Goal: Feedback & Contribution: Submit feedback/report problem

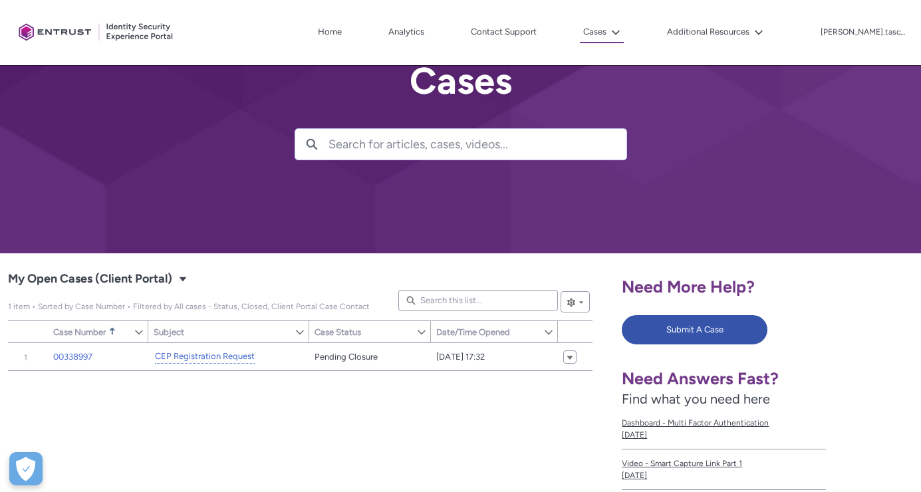
scroll to position [15, 0]
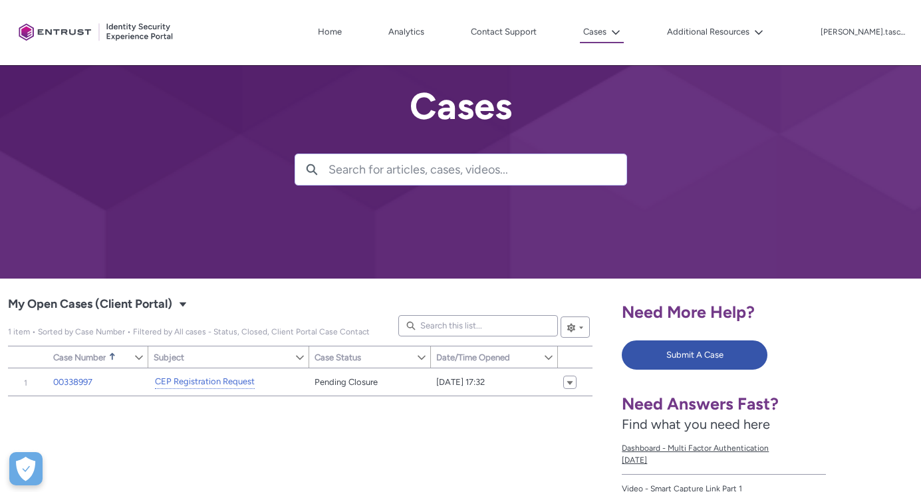
click at [714, 338] on div "Need More Help? Submit A Case Need Answers Fast? Find what you need here Dashbo…" at bounding box center [767, 483] width 291 height 392
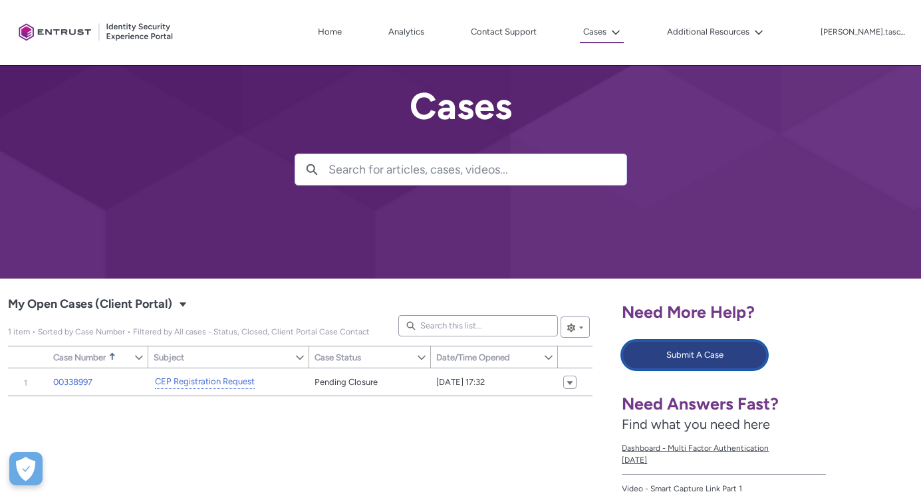
click at [714, 356] on button "Submit A Case" at bounding box center [695, 354] width 146 height 29
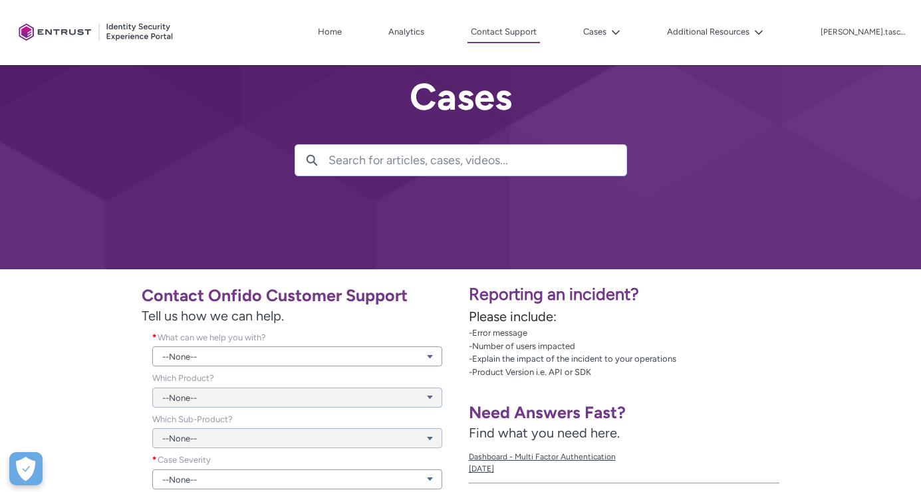
scroll to position [189, 0]
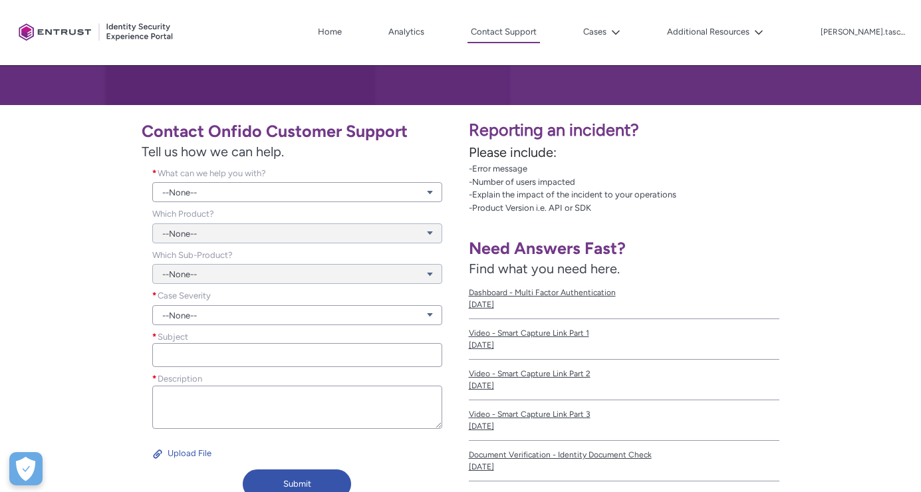
click at [271, 180] on div "--None--" at bounding box center [297, 185] width 290 height 36
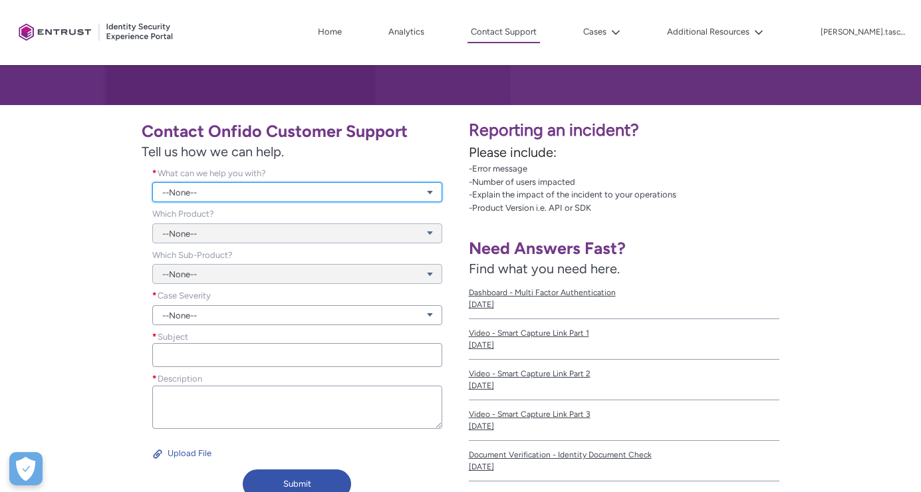
click at [276, 188] on link "--None--" at bounding box center [297, 192] width 290 height 20
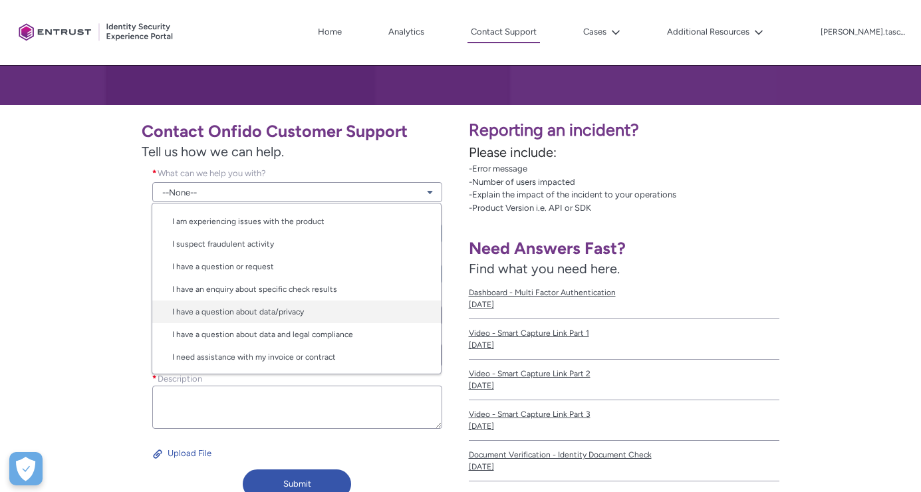
scroll to position [206, 0]
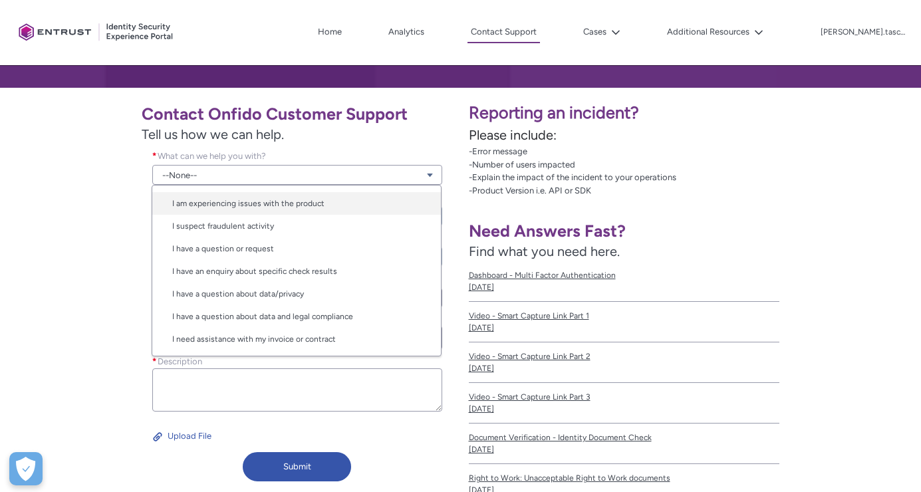
click at [302, 203] on link "I am experiencing issues with the product" at bounding box center [296, 203] width 289 height 23
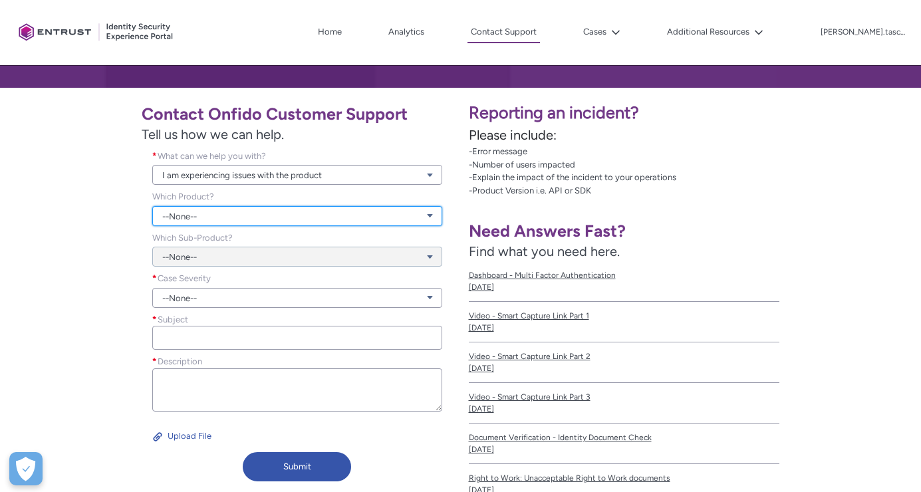
click at [229, 211] on link "--None--" at bounding box center [297, 216] width 290 height 20
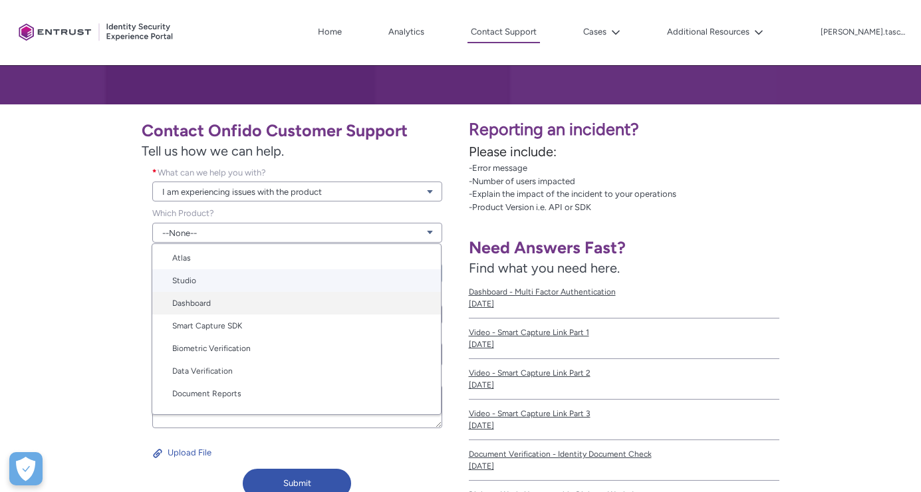
scroll to position [34, 0]
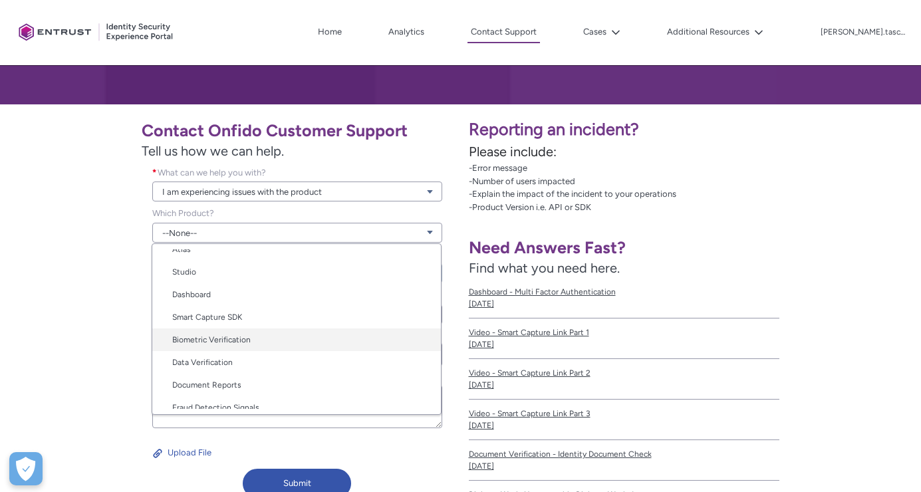
click at [255, 338] on link "Biometric Verification" at bounding box center [296, 339] width 289 height 23
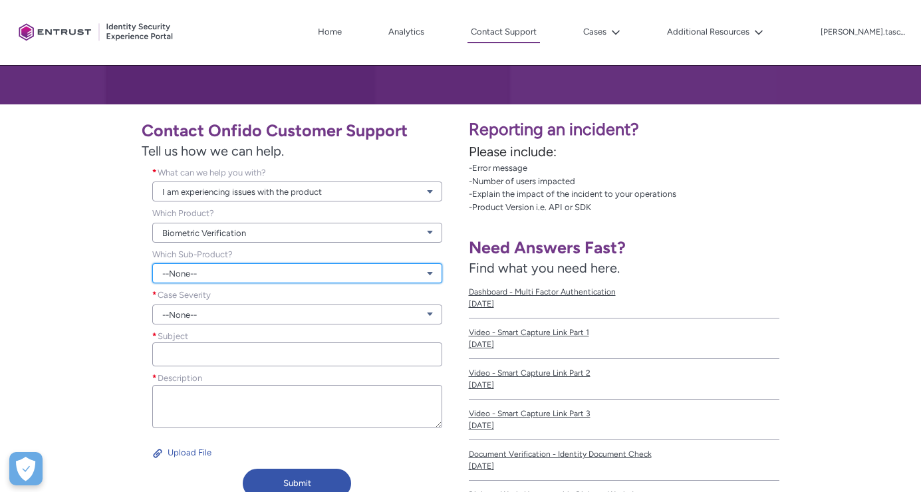
click at [222, 272] on link "--None--" at bounding box center [297, 273] width 290 height 20
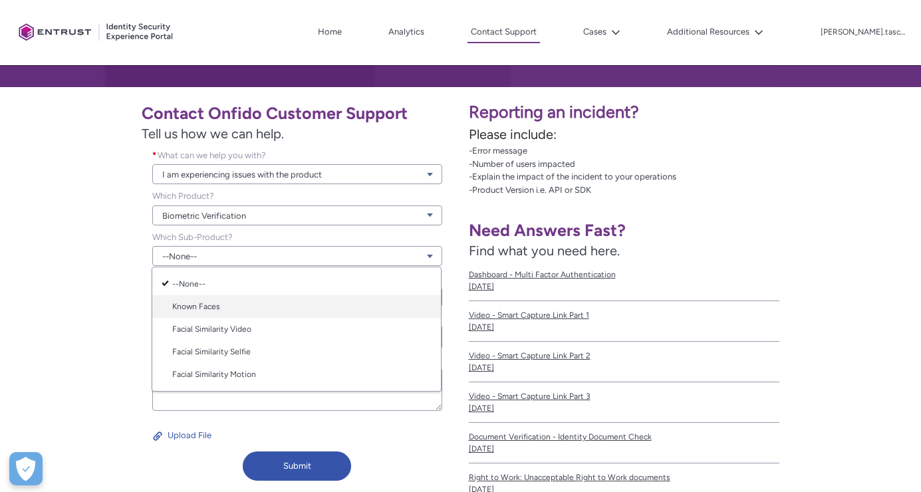
scroll to position [215, 0]
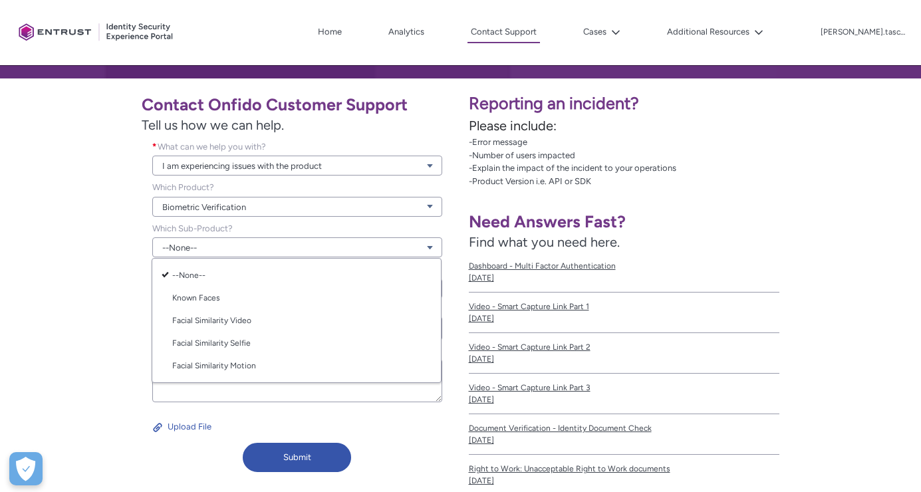
click at [94, 250] on div "Contact Onfido Customer Support Tell us how we can help. What can we help you w…" at bounding box center [230, 282] width 445 height 392
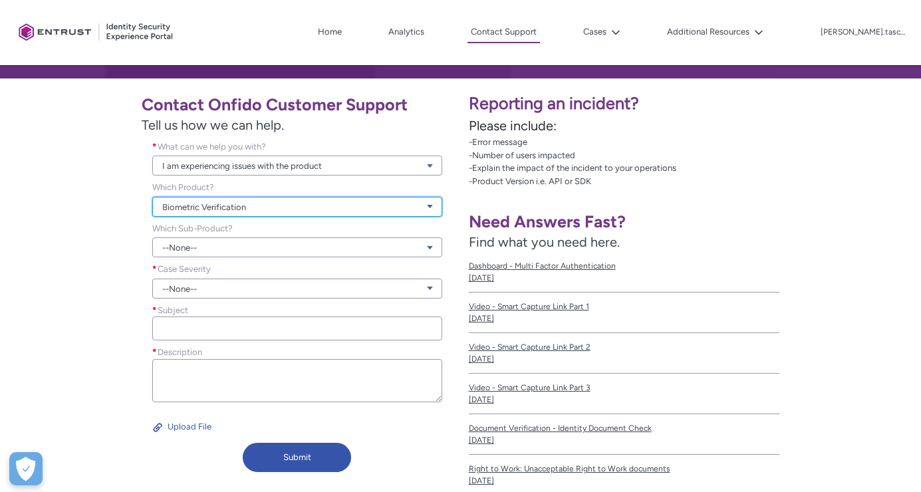
click at [263, 207] on link "Biometric Verification" at bounding box center [297, 207] width 290 height 20
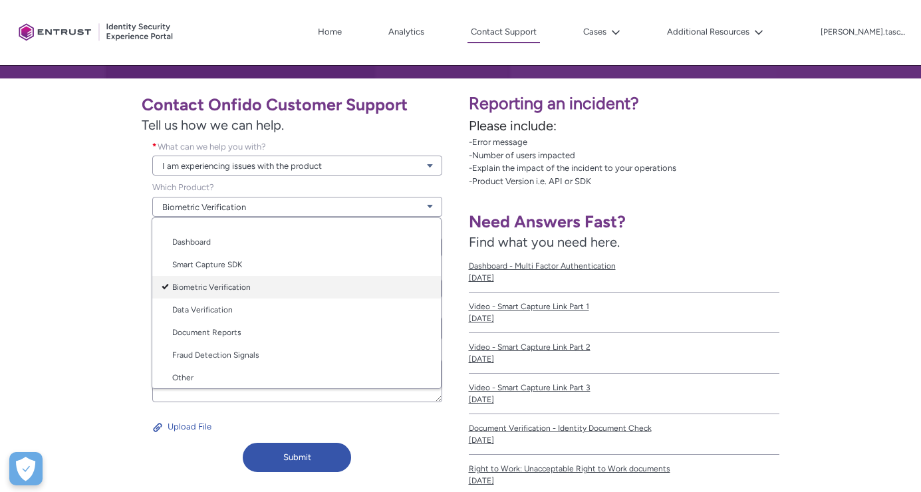
scroll to position [66, 0]
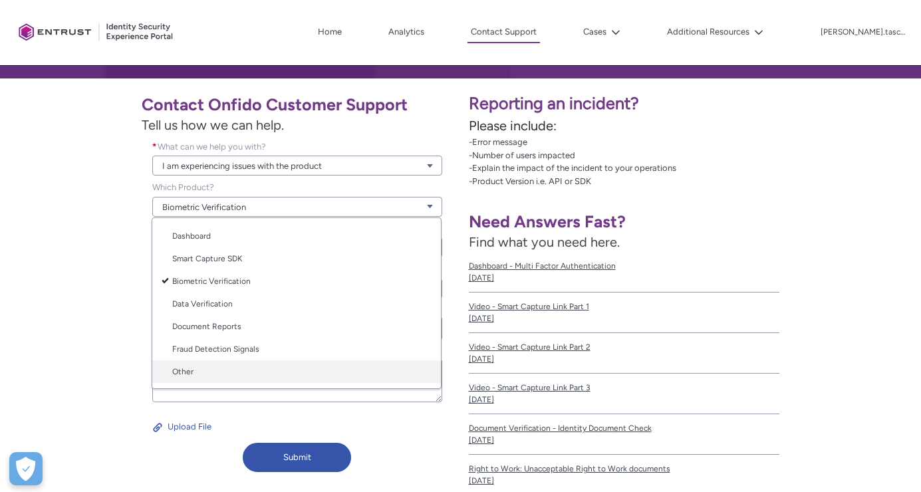
click at [202, 367] on link "Other" at bounding box center [296, 371] width 289 height 23
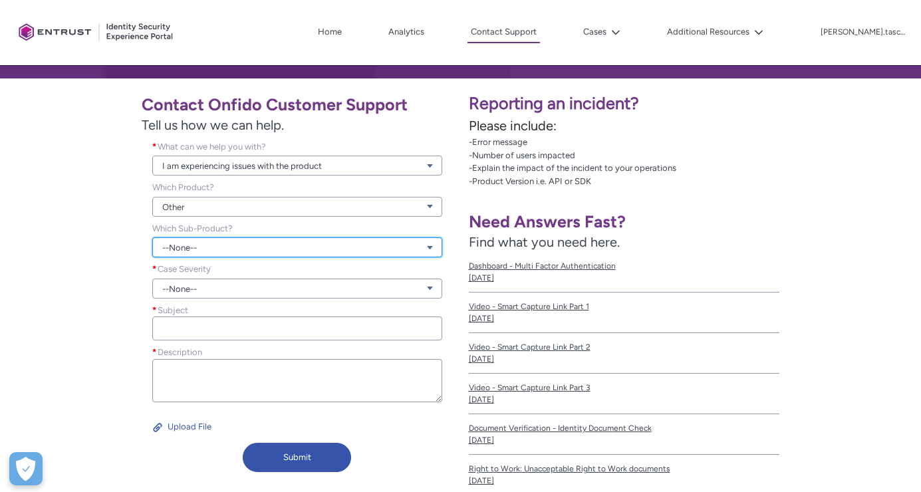
click at [217, 252] on link "--None--" at bounding box center [297, 247] width 290 height 20
click at [76, 238] on div "Contact Onfido Customer Support Tell us how we can help. What can we help you w…" at bounding box center [230, 282] width 445 height 392
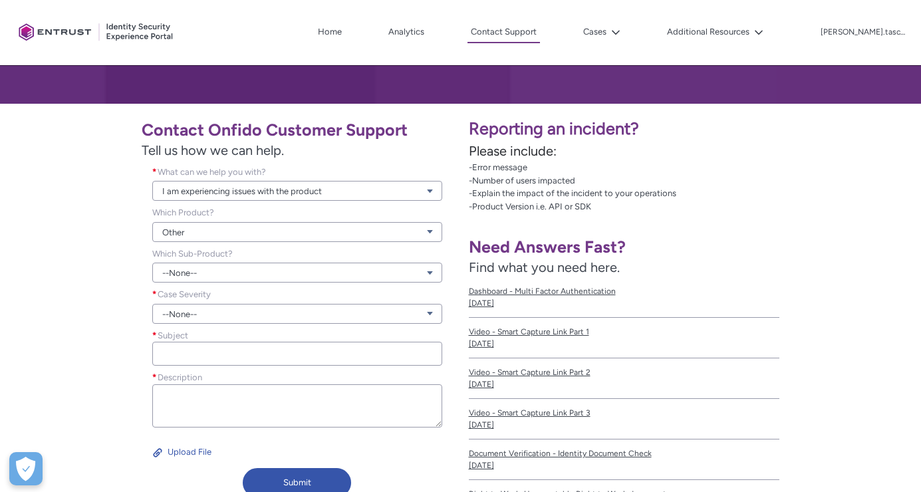
scroll to position [182, 0]
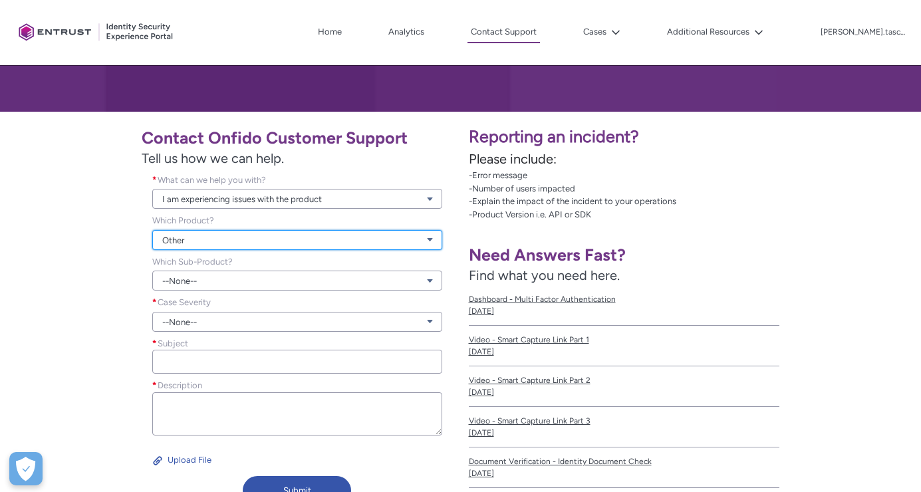
click at [244, 235] on link "Other" at bounding box center [297, 240] width 290 height 20
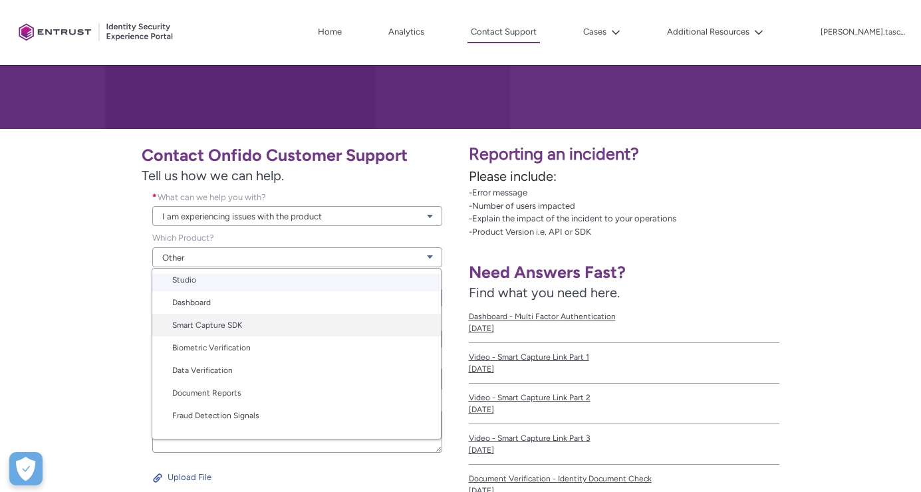
scroll to position [59, 0]
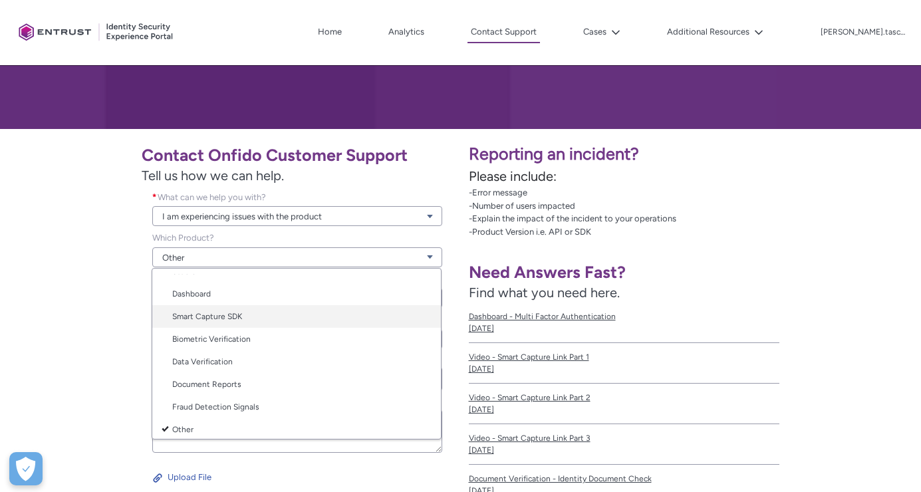
click at [251, 320] on link "Smart Capture SDK" at bounding box center [296, 316] width 289 height 23
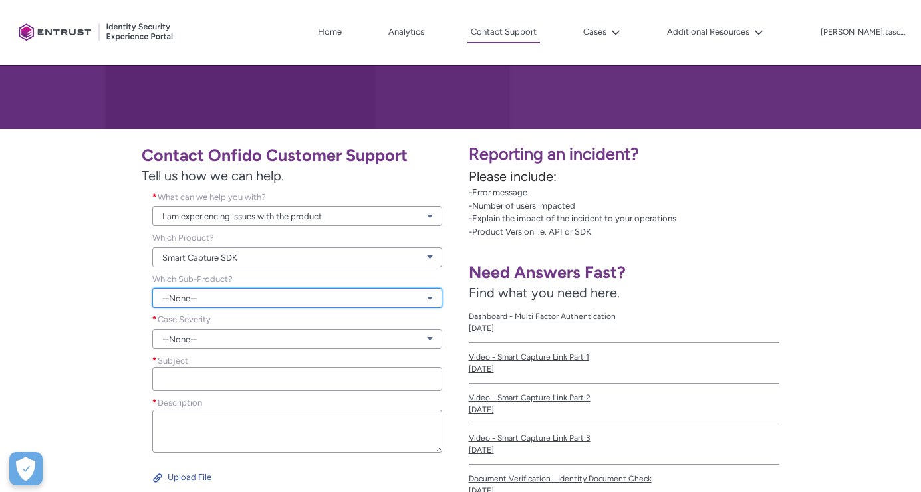
click at [228, 305] on link "--None--" at bounding box center [297, 298] width 290 height 20
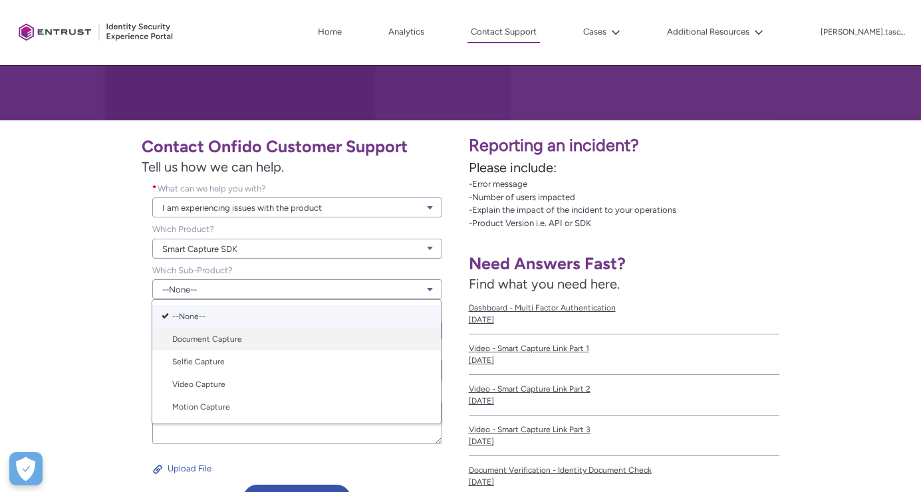
scroll to position [182, 0]
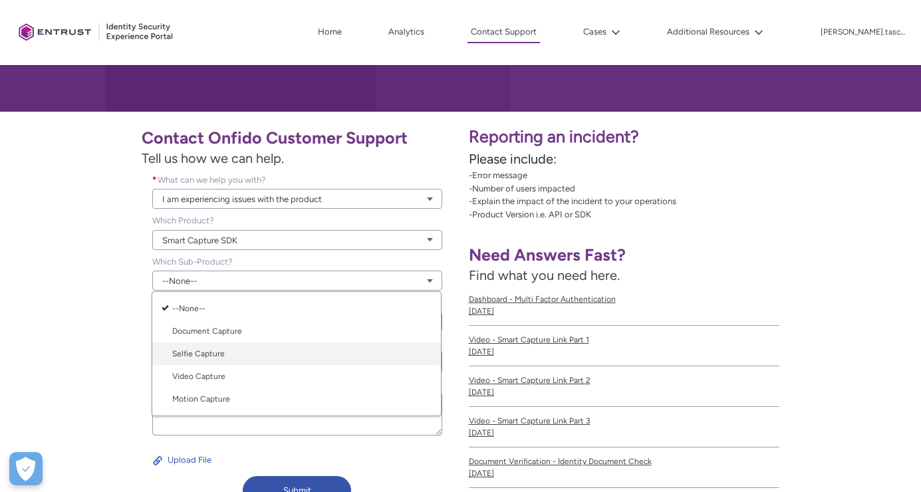
click at [245, 350] on link "Selfie Capture" at bounding box center [296, 353] width 289 height 23
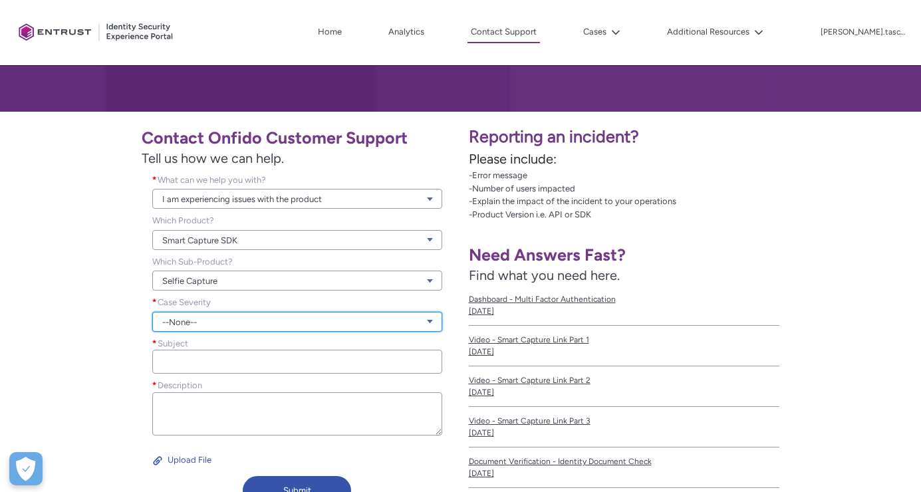
click at [211, 321] on link "--None--" at bounding box center [297, 322] width 290 height 20
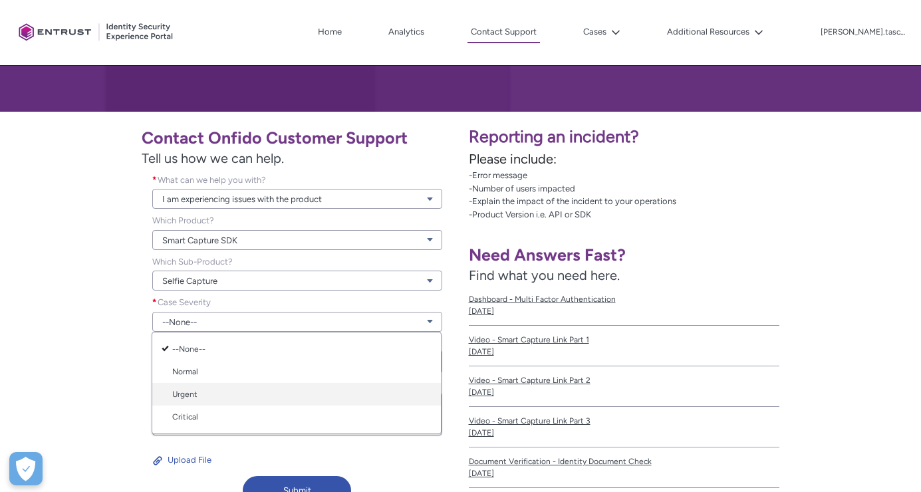
click at [237, 390] on link "Urgent" at bounding box center [296, 394] width 289 height 23
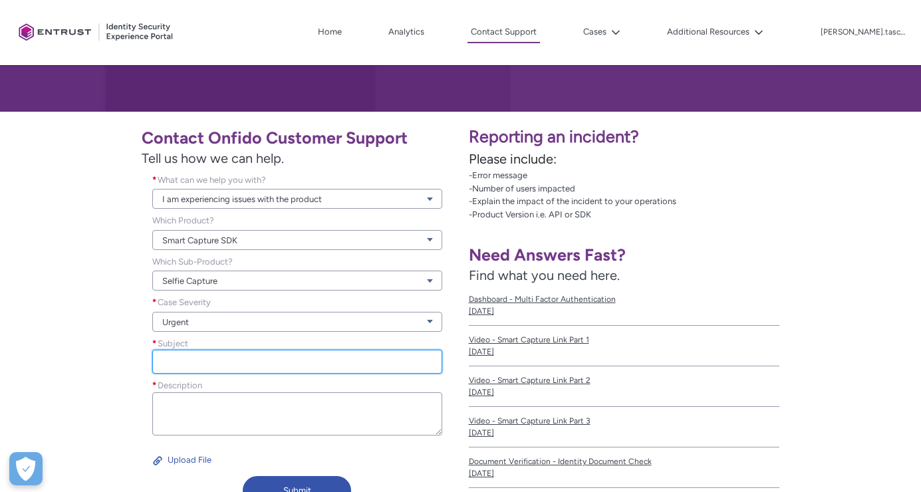
click at [184, 366] on input "Subject *" at bounding box center [297, 362] width 290 height 24
click at [79, 344] on div "Contact Onfido Customer Support Tell us how we can help. What can we help you w…" at bounding box center [230, 316] width 445 height 392
click at [235, 366] on input "Subject *" at bounding box center [297, 362] width 290 height 24
click at [93, 340] on div "Contact Onfido Customer Support Tell us how we can help. What can we help you w…" at bounding box center [230, 316] width 445 height 392
click at [236, 363] on input "Subject *" at bounding box center [297, 362] width 290 height 24
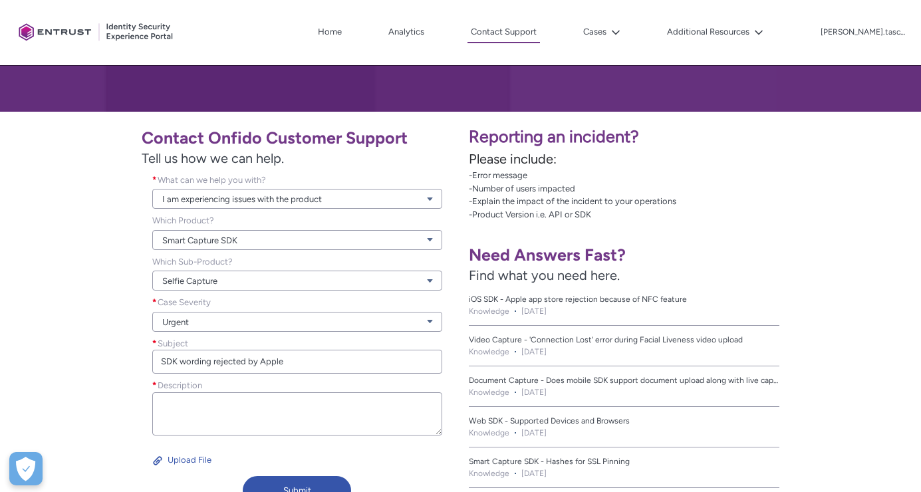
click at [142, 368] on div "Subject * SDK wording rejected by Apple" at bounding box center [297, 358] width 311 height 43
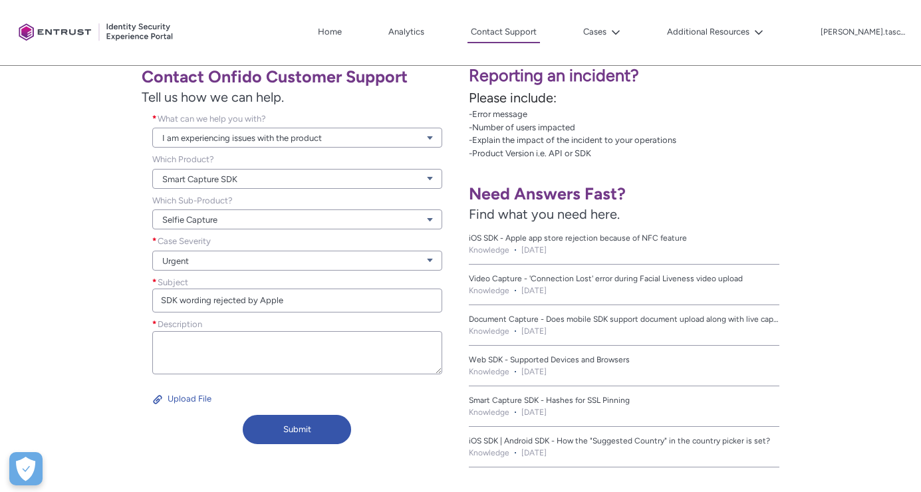
scroll to position [261, 0]
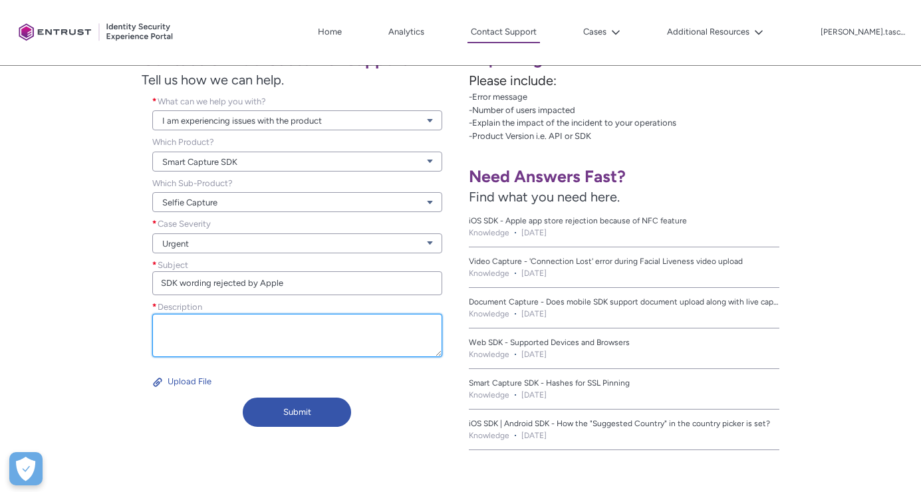
click at [210, 338] on textarea "Description *" at bounding box center [297, 335] width 290 height 43
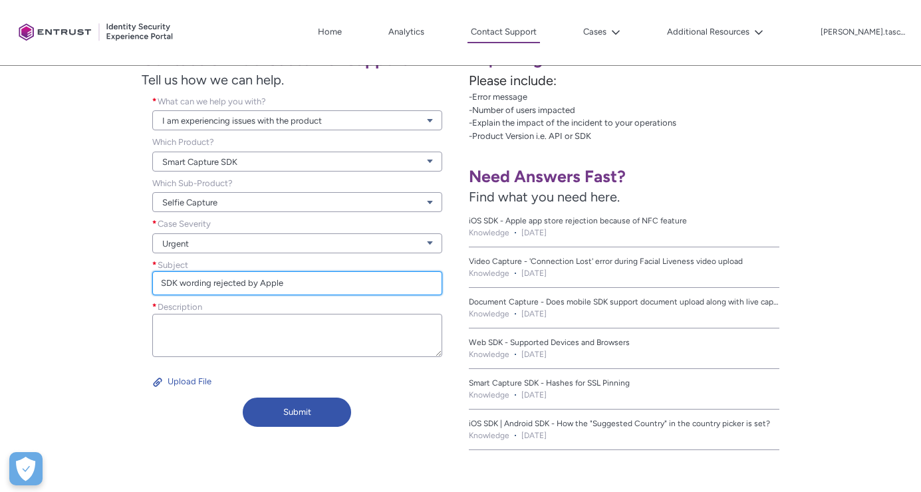
click at [330, 287] on input "SDK wording rejected by Apple" at bounding box center [297, 283] width 290 height 24
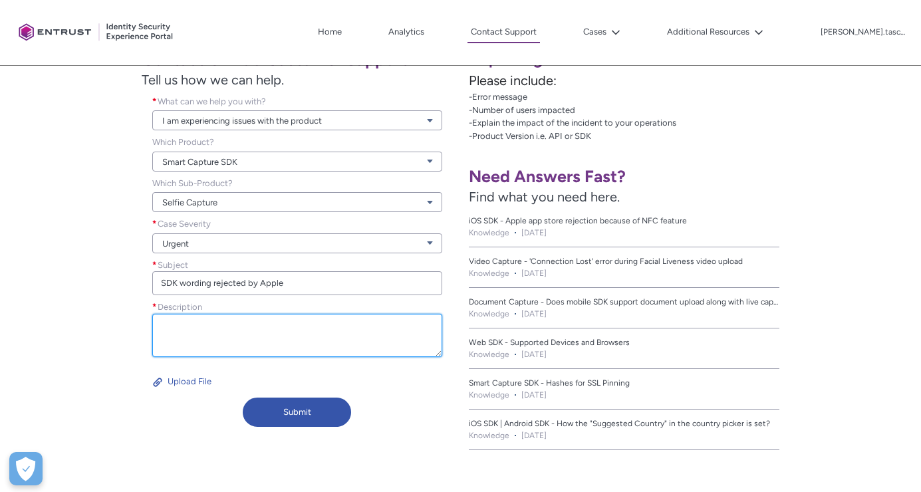
click at [211, 326] on textarea "Description *" at bounding box center [297, 335] width 290 height 43
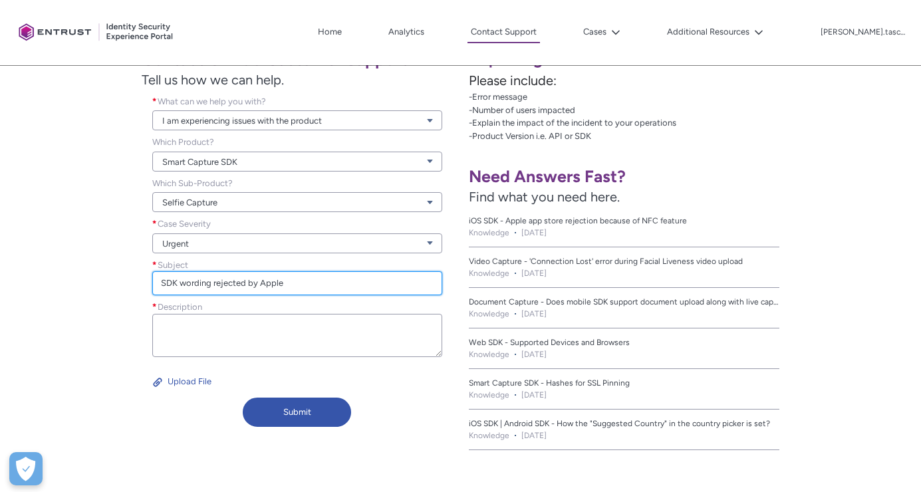
click at [344, 279] on input "SDK wording rejected by Apple" at bounding box center [297, 283] width 290 height 24
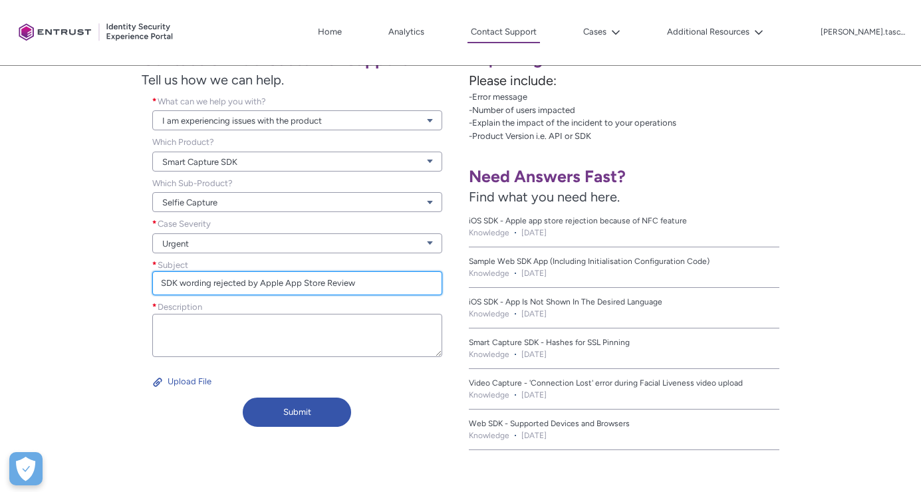
type input "SDK wording rejected by Apple App Store Review"
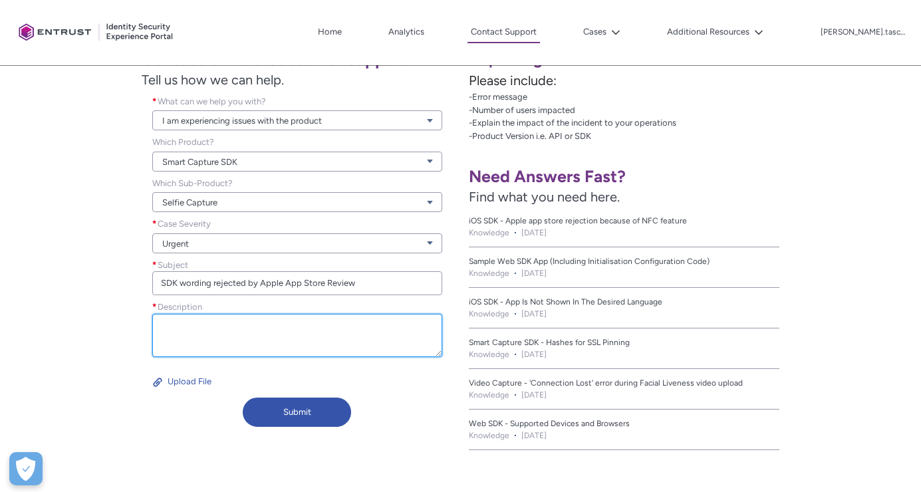
click at [324, 322] on textarea "Description *" at bounding box center [297, 335] width 290 height 43
click at [72, 336] on div "Contact Onfido Customer Support Tell us how we can help. What can we help you w…" at bounding box center [230, 237] width 445 height 392
click at [199, 334] on textarea "Description *" at bounding box center [297, 335] width 290 height 43
click at [76, 303] on div "Contact Onfido Customer Support Tell us how we can help. What can we help you w…" at bounding box center [230, 237] width 445 height 392
click at [61, 269] on div "Contact Onfido Customer Support Tell us how we can help. What can we help you w…" at bounding box center [230, 237] width 445 height 392
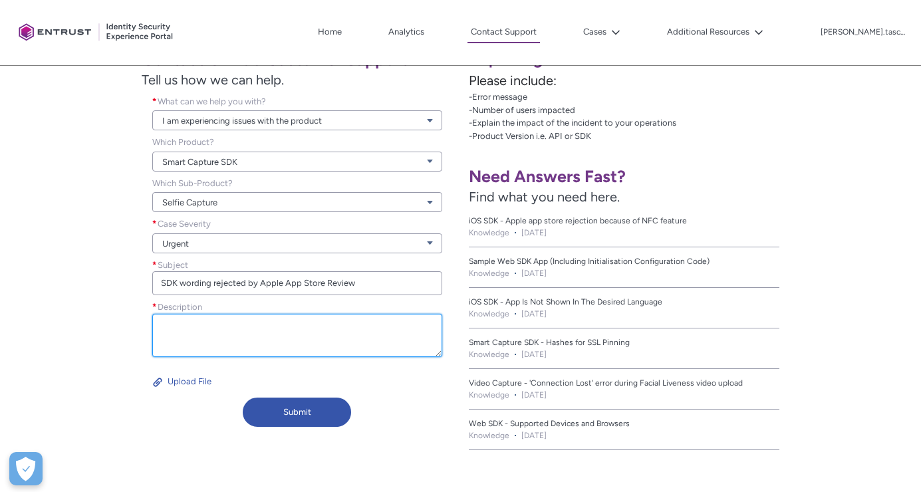
click at [283, 342] on textarea "Description *" at bounding box center [297, 335] width 290 height 43
click at [239, 333] on textarea "Description *" at bounding box center [297, 335] width 290 height 43
click at [257, 341] on textarea "Description *" at bounding box center [297, 335] width 290 height 43
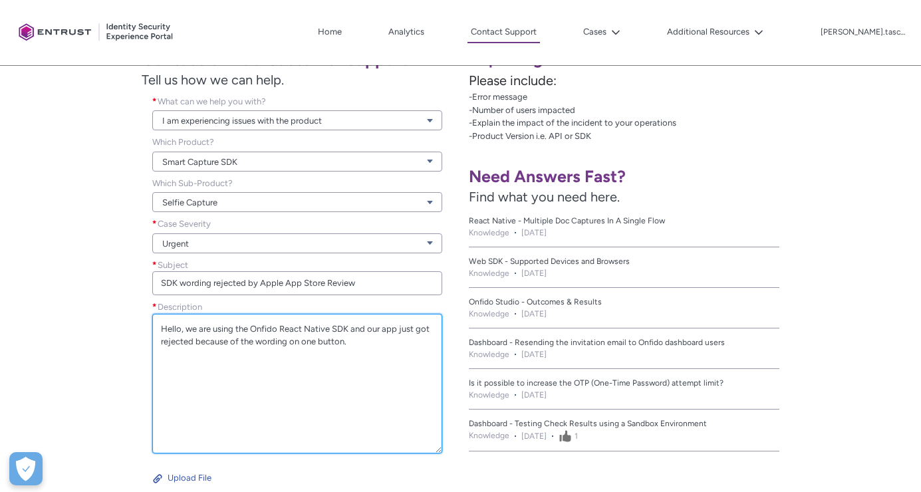
drag, startPoint x: 437, startPoint y: 352, endPoint x: 491, endPoint y: 452, distance: 113.4
click at [491, 452] on div "Contact Onfido Customer Support Tell us how we can help. What can we help you w…" at bounding box center [460, 285] width 921 height 504
click at [374, 386] on textarea "Hello, we are using the Onfido React Native SDK and our app just got rejected b…" at bounding box center [297, 385] width 290 height 143
click at [362, 344] on textarea "Hello, we are using the Onfido React Native SDK and our app just got rejected b…" at bounding box center [297, 385] width 290 height 143
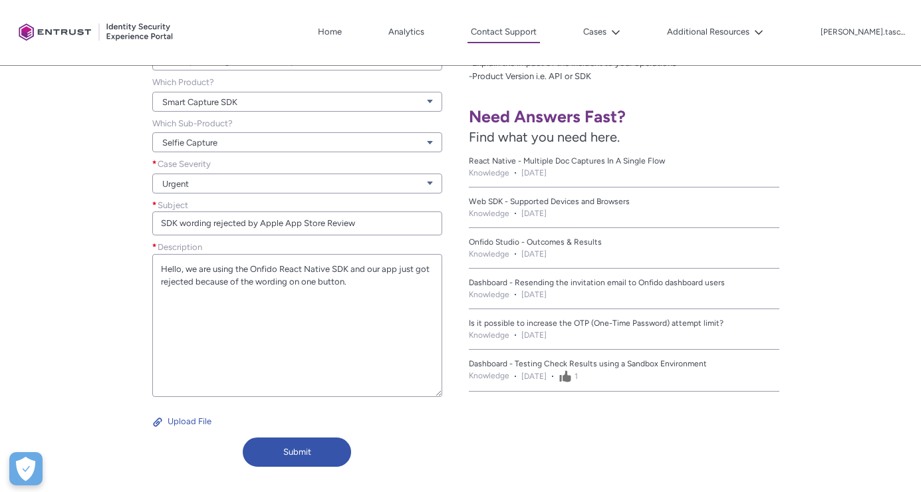
scroll to position [348, 0]
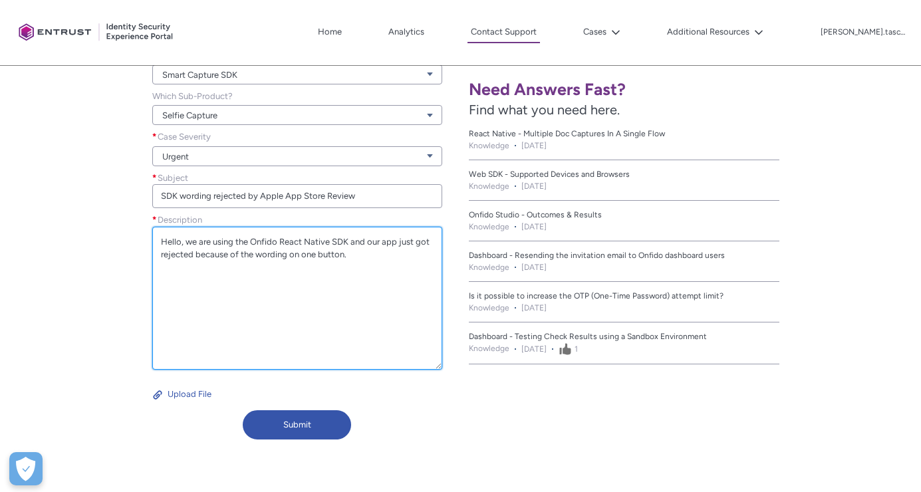
click at [250, 279] on textarea "Hello, we are using the Onfido React Native SDK and our app just got rejected b…" at bounding box center [297, 298] width 290 height 143
click at [340, 278] on textarea "Hello, we are using the Onfido React Native SDK and our app just got rejected b…" at bounding box center [297, 298] width 290 height 143
click at [363, 275] on textarea "Hello, we are using the Onfido React Native SDK and our app just got rejected b…" at bounding box center [297, 298] width 290 height 143
click at [292, 297] on textarea "Hello, we are using the Onfido React Native SDK and our app just got rejected b…" at bounding box center [297, 298] width 290 height 143
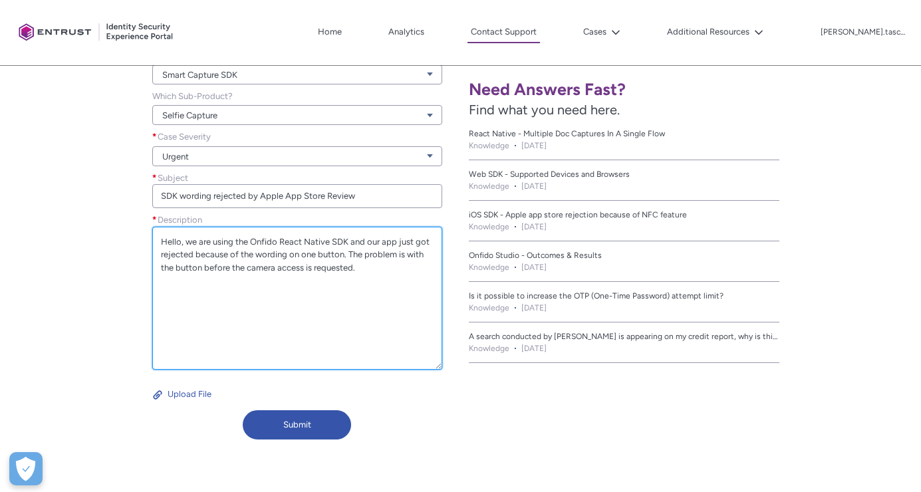
drag, startPoint x: 239, startPoint y: 289, endPoint x: 234, endPoint y: 295, distance: 8.1
click at [239, 289] on textarea "Hello, we are using the Onfido React Native SDK and our app just got rejected b…" at bounding box center [297, 298] width 290 height 143
click at [227, 302] on textarea "Hello, we are using the Onfido React Native SDK and our app just got rejected b…" at bounding box center [297, 298] width 290 height 143
paste textarea "- A custom message appears before the permission request, and to proceed users …"
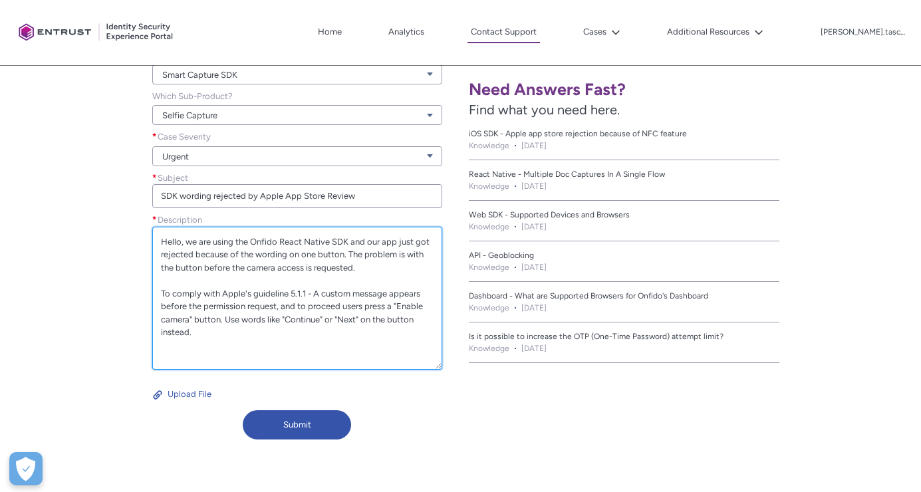
click at [315, 294] on textarea "Hello, we are using the Onfido React Native SDK and our app just got rejected b…" at bounding box center [297, 298] width 290 height 143
click at [299, 326] on textarea "Hello, we are using the Onfido React Native SDK and our app just got rejected b…" at bounding box center [297, 298] width 290 height 143
click at [376, 337] on textarea "Hello, we are using the Onfido React Native SDK and our app just got rejected b…" at bounding box center [297, 298] width 290 height 143
click at [368, 282] on textarea "Hello, we are using the Onfido React Native SDK and our app just got rejected b…" at bounding box center [297, 298] width 290 height 143
click at [332, 315] on textarea "Hello, we are using the Onfido React Native SDK and our app just got rejected b…" at bounding box center [297, 298] width 290 height 143
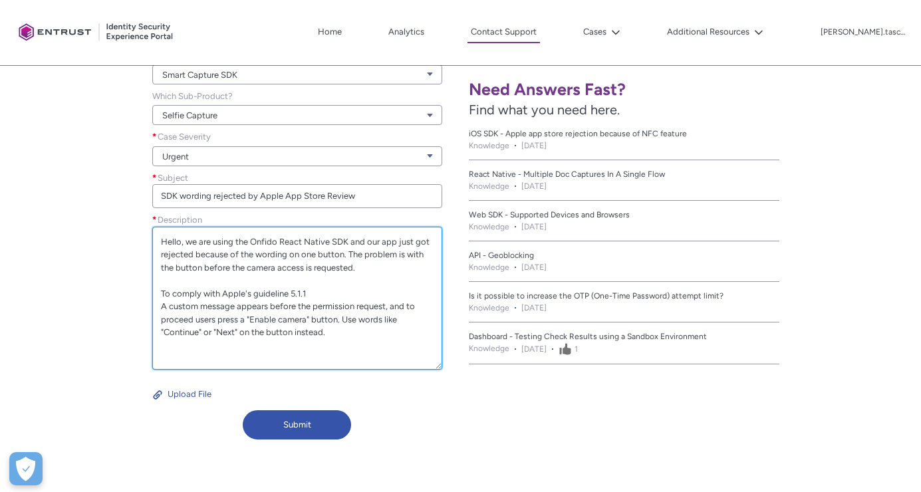
click at [340, 332] on textarea "Hello, we are using the Onfido React Native SDK and our app just got rejected b…" at bounding box center [297, 298] width 290 height 143
click at [344, 335] on textarea "Hello, we are using the Onfido React Native SDK and our app just got rejected b…" at bounding box center [297, 298] width 290 height 143
click at [339, 321] on textarea "Hello, we are using the Onfido React Native SDK and our app just got rejected b…" at bounding box center [297, 298] width 290 height 143
click at [341, 332] on textarea "Hello, we are using the Onfido React Native SDK and our app just got rejected b…" at bounding box center [297, 298] width 290 height 143
click at [217, 308] on textarea "Hello, we are using the Onfido React Native SDK and our app just got rejected b…" at bounding box center [297, 298] width 290 height 143
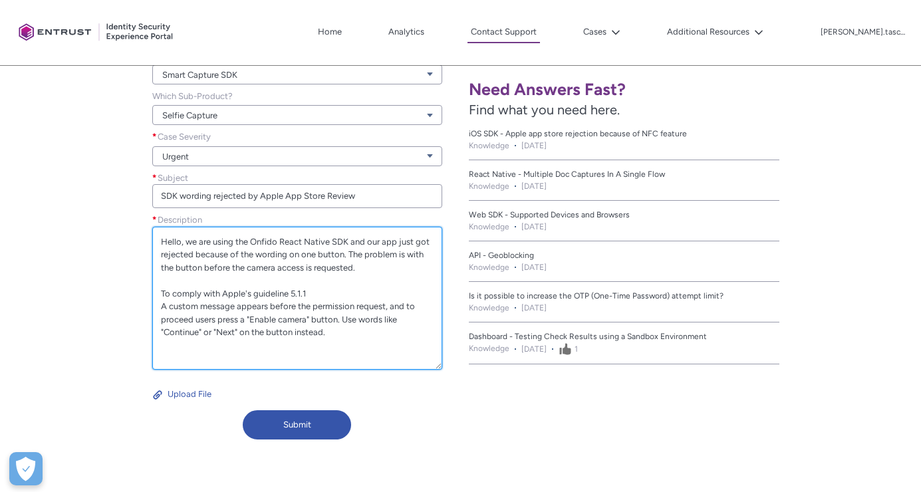
click at [329, 336] on textarea "Hello, we are using the Onfido React Native SDK and our app just got rejected b…" at bounding box center [297, 298] width 290 height 143
drag, startPoint x: 244, startPoint y: 321, endPoint x: 152, endPoint y: 310, distance: 93.0
click at [152, 310] on textarea "Hello, we are using the Onfido React Native SDK and our app just got rejected b…" at bounding box center [297, 298] width 290 height 143
click at [326, 307] on textarea "Hello, we are using the Onfido React Native SDK and our app just got rejected b…" at bounding box center [297, 298] width 290 height 143
click at [421, 334] on textarea "Hello, we are using the Onfido React Native SDK and our app just got rejected b…" at bounding box center [297, 298] width 290 height 143
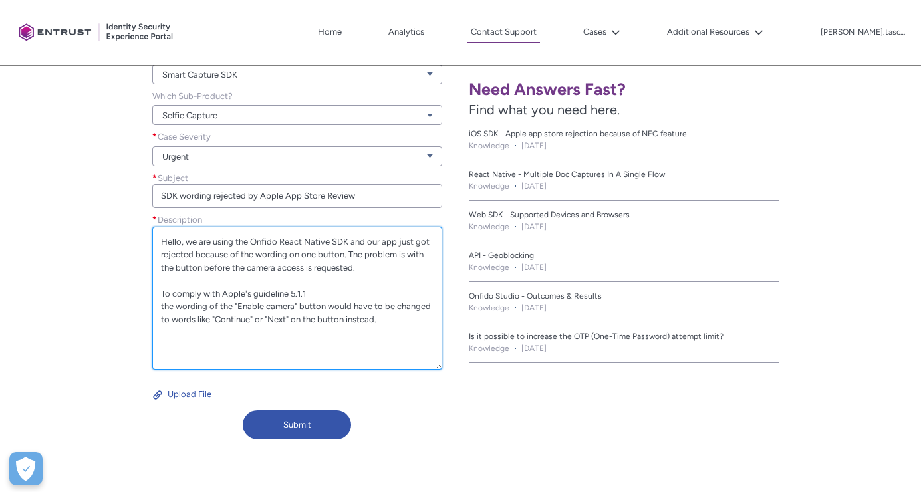
click at [390, 318] on textarea "Hello, we are using the Onfido React Native SDK and our app just got rejected b…" at bounding box center [297, 298] width 290 height 143
click at [360, 315] on textarea "Hello, we are using the Onfido React Native SDK and our app just got rejected b…" at bounding box center [297, 298] width 290 height 143
click at [166, 311] on textarea "Hello, we are using the Onfido React Native SDK and our app just got rejected b…" at bounding box center [297, 298] width 290 height 143
click at [363, 294] on textarea "Hello, we are using the Onfido React Native SDK and our app just got rejected b…" at bounding box center [297, 298] width 290 height 143
click at [240, 315] on textarea "Hello, we are using the Onfido React Native SDK and our app just got rejected b…" at bounding box center [297, 298] width 290 height 143
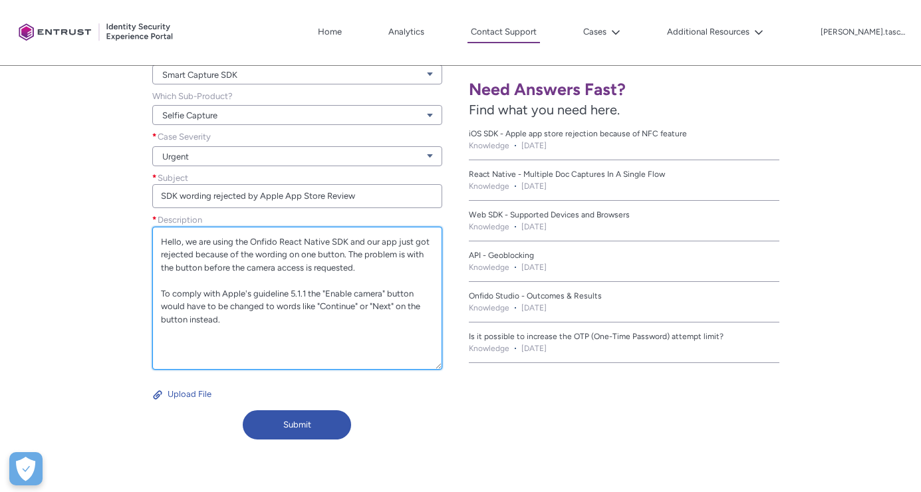
click at [236, 328] on textarea "Hello, we are using the Onfido React Native SDK and our app just got rejected b…" at bounding box center [297, 298] width 290 height 143
click at [316, 351] on textarea "Hello, we are using the Onfido React Native SDK and our app just got rejected b…" at bounding box center [297, 298] width 290 height 143
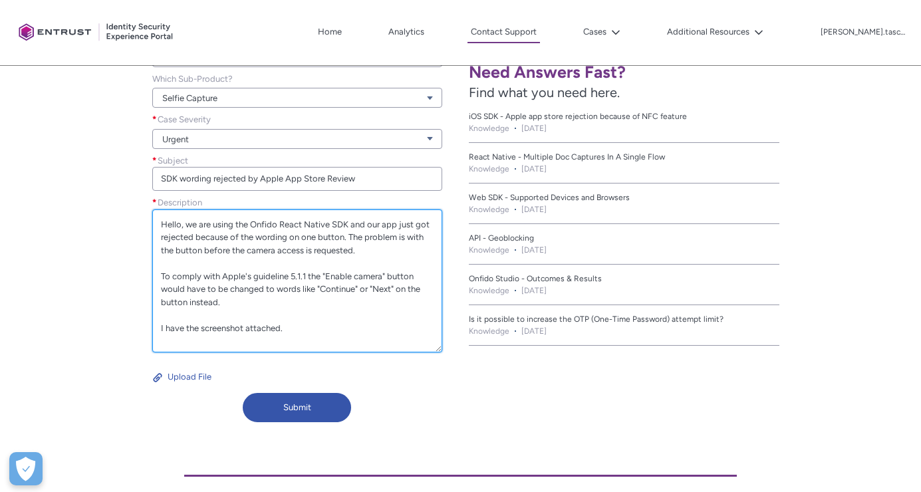
scroll to position [356, 0]
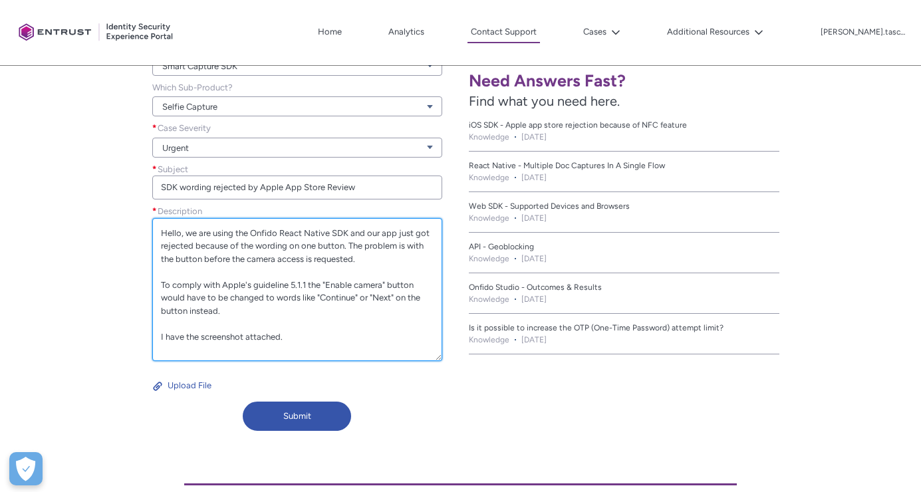
click at [308, 335] on textarea "Hello, we are using the Onfido React Native SDK and our app just got rejected b…" at bounding box center [297, 289] width 290 height 143
click at [298, 336] on textarea "Hello, we are using the Onfido React Native SDK and our app just got rejected b…" at bounding box center [297, 289] width 290 height 143
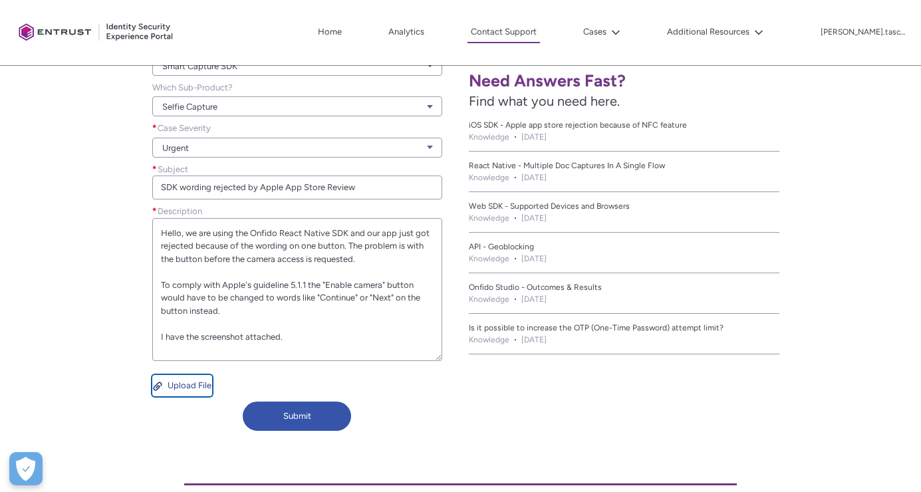
click at [181, 388] on button "Upload File" at bounding box center [182, 385] width 60 height 21
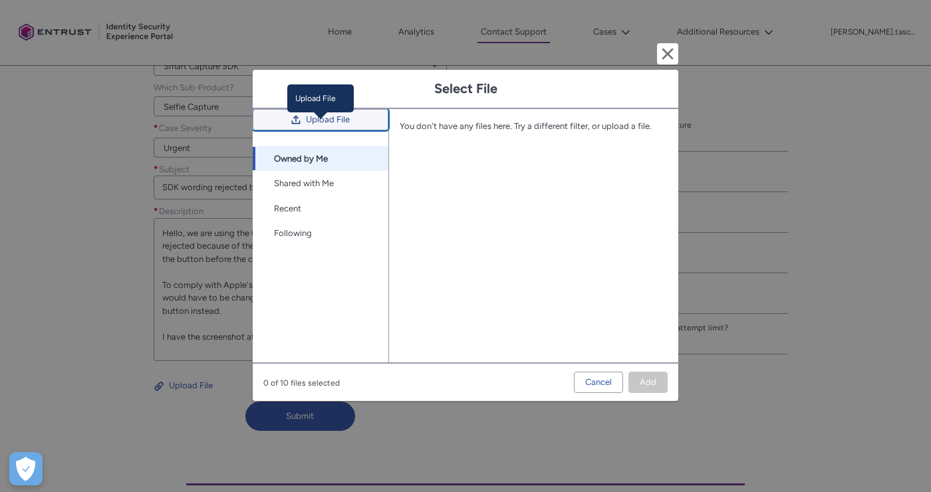
click at [320, 128] on span "Upload File" at bounding box center [328, 120] width 44 height 20
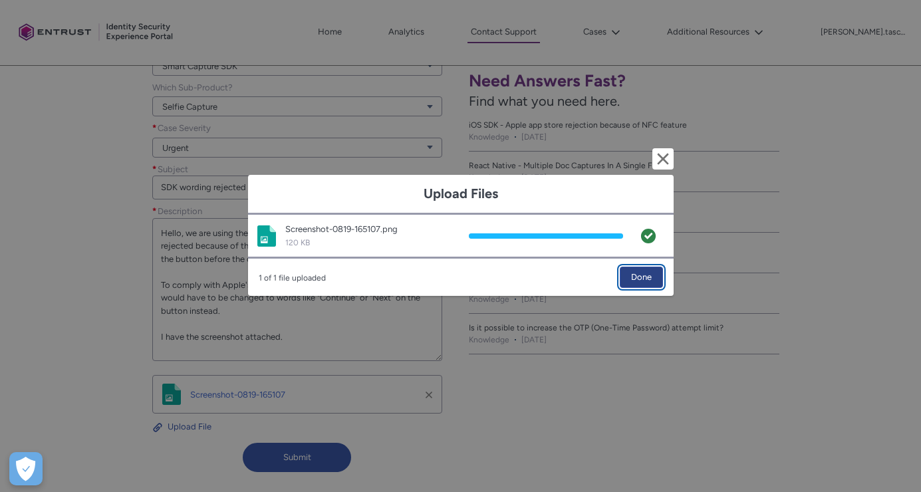
click at [640, 284] on span "Done" at bounding box center [641, 277] width 21 height 20
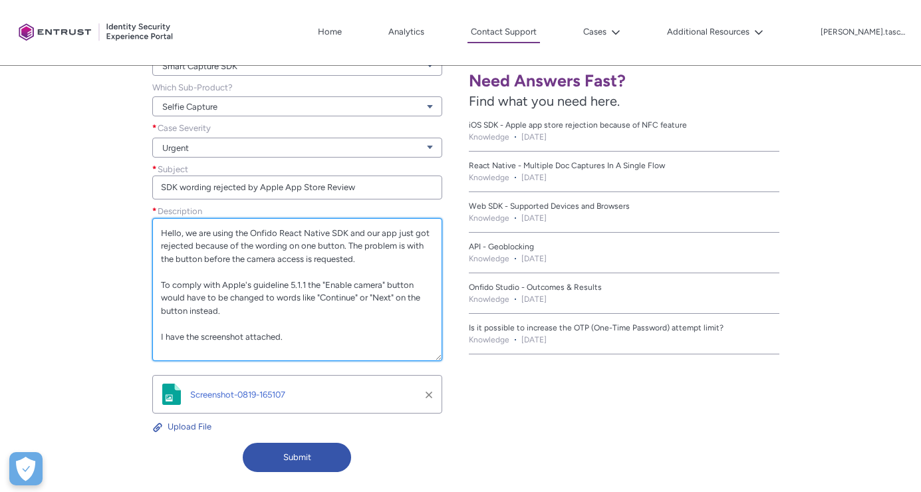
click at [334, 338] on textarea "Hello, we are using the Onfido React Native SDK and our app just got rejected b…" at bounding box center [297, 289] width 290 height 143
click at [236, 331] on textarea "Hello, we are using the Onfido React Native SDK and our app just got rejected b…" at bounding box center [297, 289] width 290 height 143
click at [202, 328] on textarea "Hello, we are using the Onfido React Native SDK and our app just got rejected b…" at bounding box center [297, 289] width 290 height 143
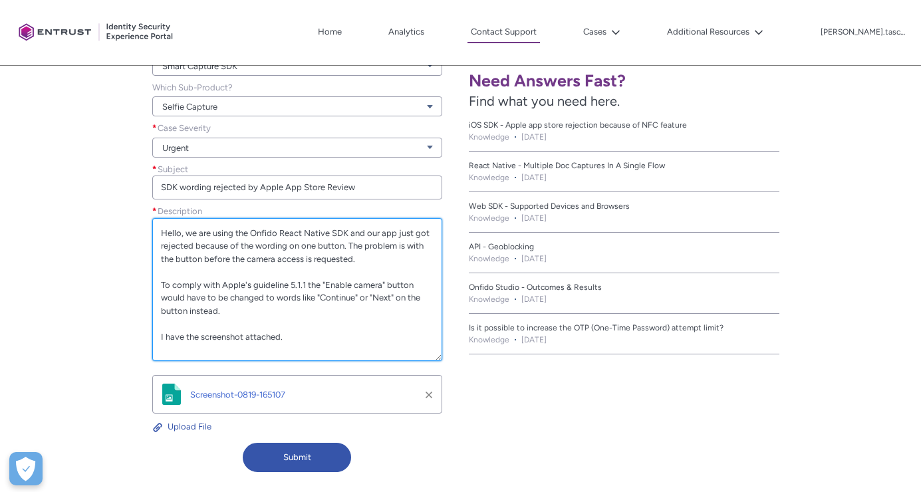
drag, startPoint x: 159, startPoint y: 335, endPoint x: 322, endPoint y: 332, distance: 162.9
click at [322, 332] on textarea "Hello, we are using the Onfido React Native SDK and our app just got rejected b…" at bounding box center [297, 289] width 290 height 143
click at [364, 265] on textarea "Hello, we are using the Onfido React Native SDK and our app just got rejected b…" at bounding box center [297, 289] width 290 height 143
click at [396, 259] on textarea "Hello, we are using the Onfido React Native SDK and our app just got rejected b…" at bounding box center [297, 289] width 290 height 143
paste textarea "I have the screenshot attached."
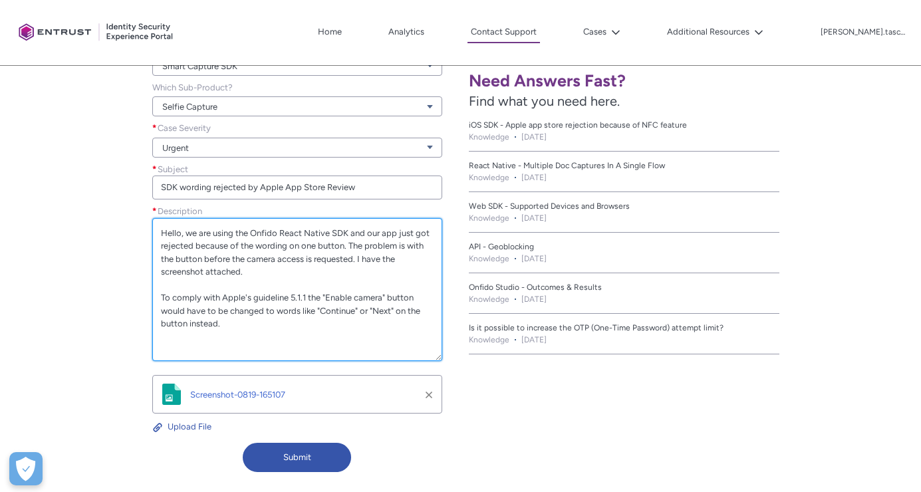
click at [247, 291] on textarea "Hello, we are using the Onfido React Native SDK and our app just got rejected b…" at bounding box center [297, 289] width 290 height 143
click at [239, 338] on textarea "Hello, we are using the Onfido React Native SDK and our app just got rejected b…" at bounding box center [297, 289] width 290 height 143
click at [263, 323] on textarea "Hello, we are using the Onfido React Native SDK and our app just got rejected b…" at bounding box center [297, 289] width 290 height 143
click at [265, 324] on textarea "Hello, we are using the Onfido React Native SDK and our app just got rejected b…" at bounding box center [297, 289] width 290 height 143
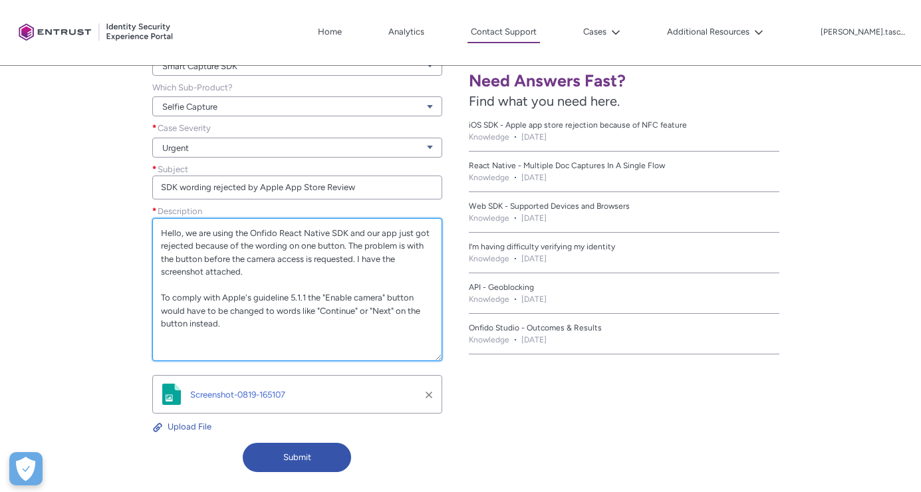
click at [265, 338] on textarea "Hello, we are using the Onfido React Native SDK and our app just got rejected b…" at bounding box center [297, 289] width 290 height 143
click at [265, 343] on textarea "Hello, we are using the Onfido React Native SDK and our app just got rejected b…" at bounding box center [297, 289] width 290 height 143
click at [265, 345] on textarea "Hello, we are using the Onfido React Native SDK and our app just got rejected b…" at bounding box center [297, 289] width 290 height 143
click at [267, 348] on textarea "Hello, we are using the Onfido React Native SDK and our app just got rejected b…" at bounding box center [297, 289] width 290 height 143
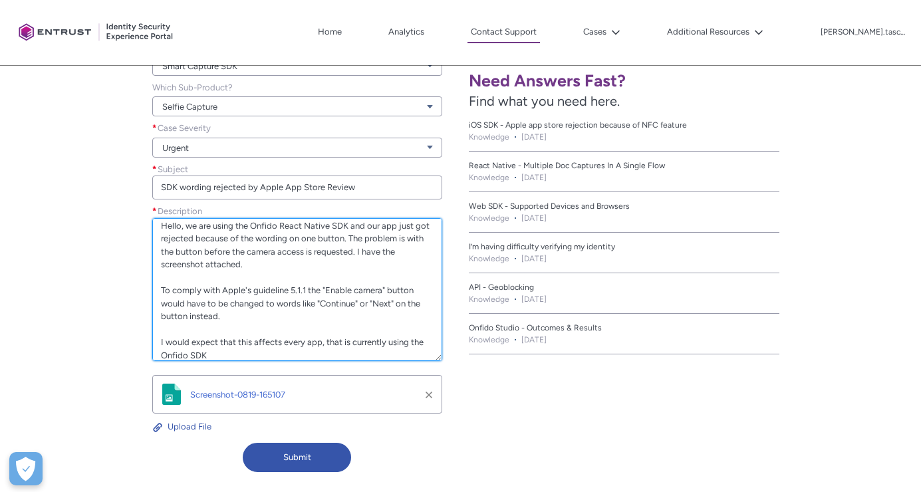
scroll to position [17, 0]
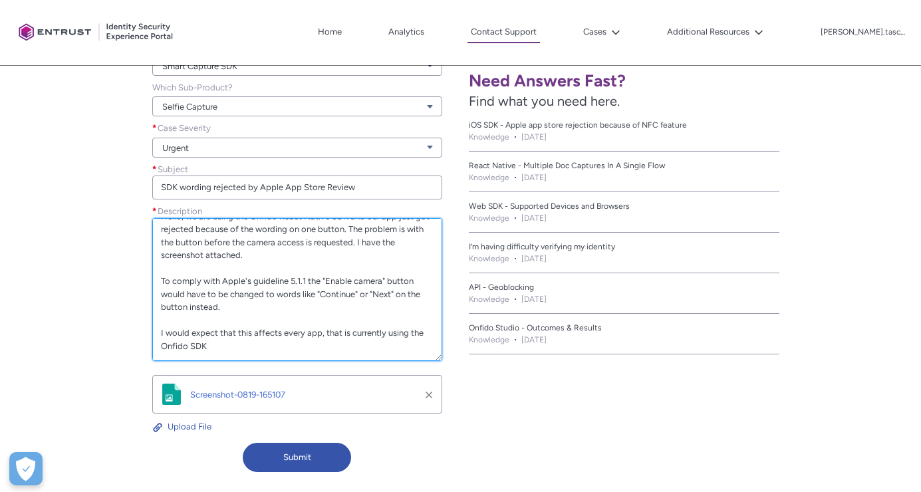
click at [324, 346] on textarea "Hello, we are using the Onfido React Native SDK and our app just got rejected b…" at bounding box center [297, 289] width 290 height 143
click at [330, 338] on textarea "Hello, we are using the Onfido React Native SDK and our app just got rejected b…" at bounding box center [297, 289] width 290 height 143
click at [323, 349] on textarea "Hello, we are using the Onfido React Native SDK and our app just got rejected b…" at bounding box center [297, 289] width 290 height 143
drag, startPoint x: 303, startPoint y: 329, endPoint x: 330, endPoint y: 362, distance: 43.4
click at [303, 329] on textarea "Hello, we are using the Onfido React Native SDK and our app just got rejected b…" at bounding box center [297, 289] width 290 height 143
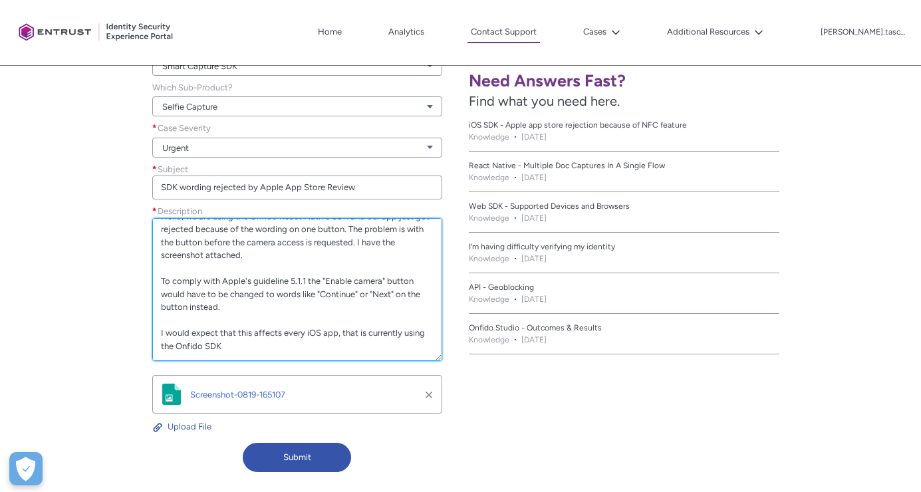
scroll to position [401, 0]
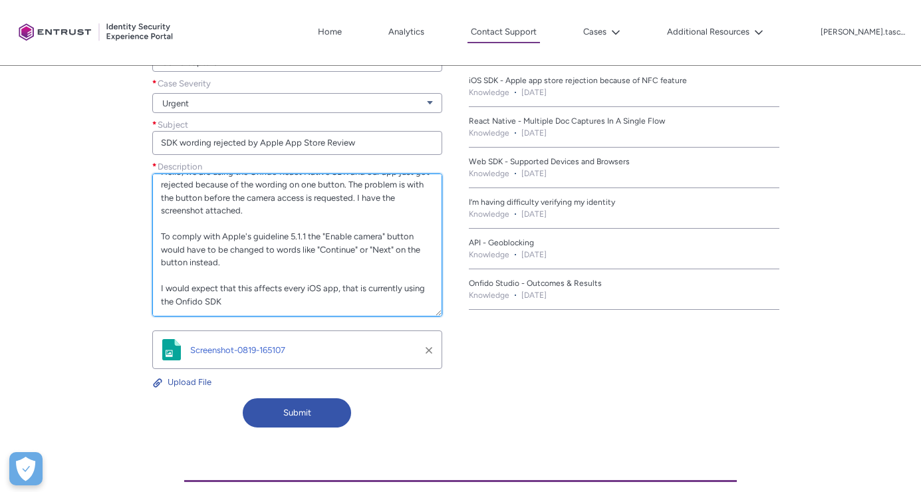
click at [265, 302] on textarea "Hello, we are using the Onfido React Native SDK and our app just got rejected b…" at bounding box center [297, 245] width 290 height 143
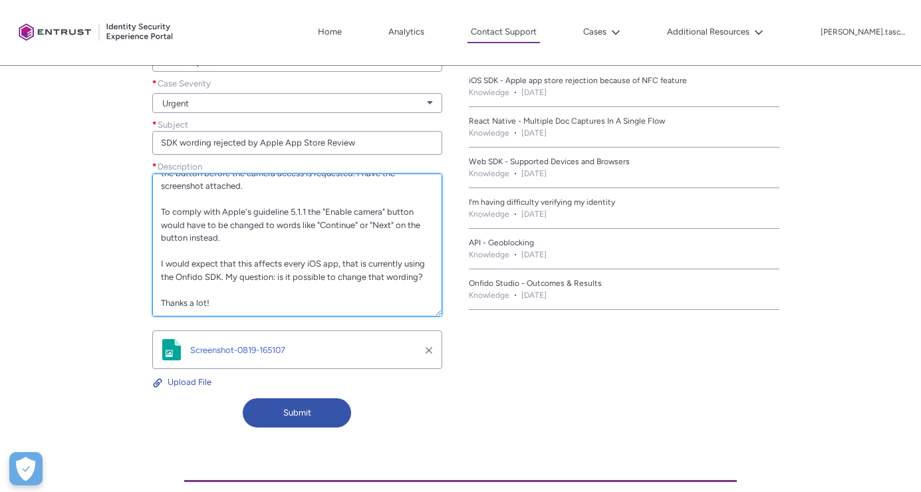
scroll to position [0, 0]
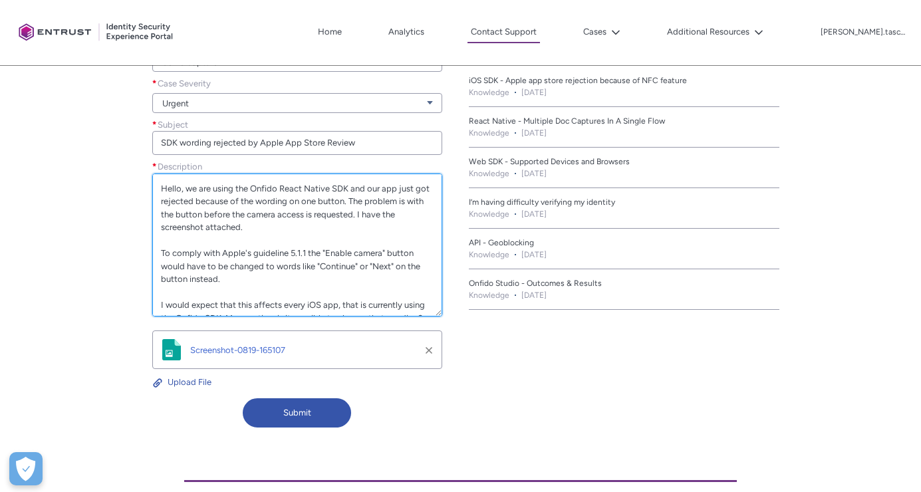
click at [184, 187] on textarea "Hello, we are using the Onfido React Native SDK and our app just got rejected b…" at bounding box center [297, 245] width 290 height 143
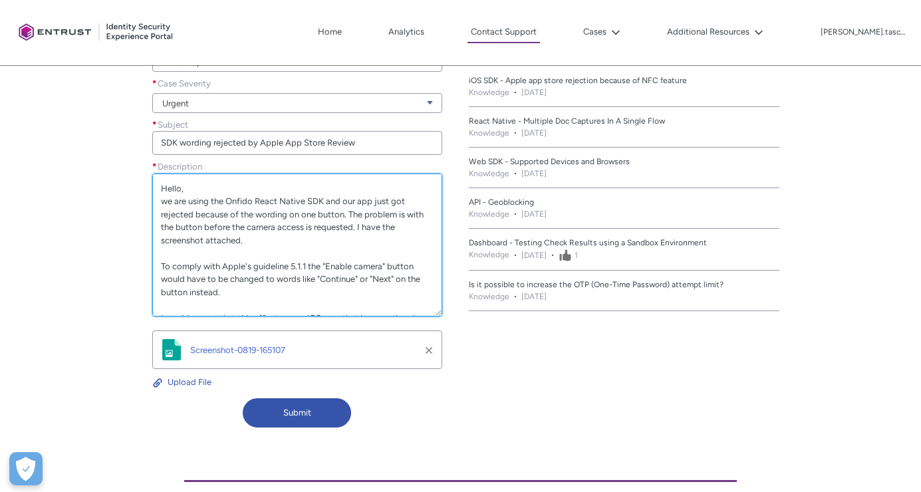
click at [208, 182] on textarea "Hello, we are using the Onfido React Native SDK and our app just got rejected b…" at bounding box center [297, 245] width 290 height 143
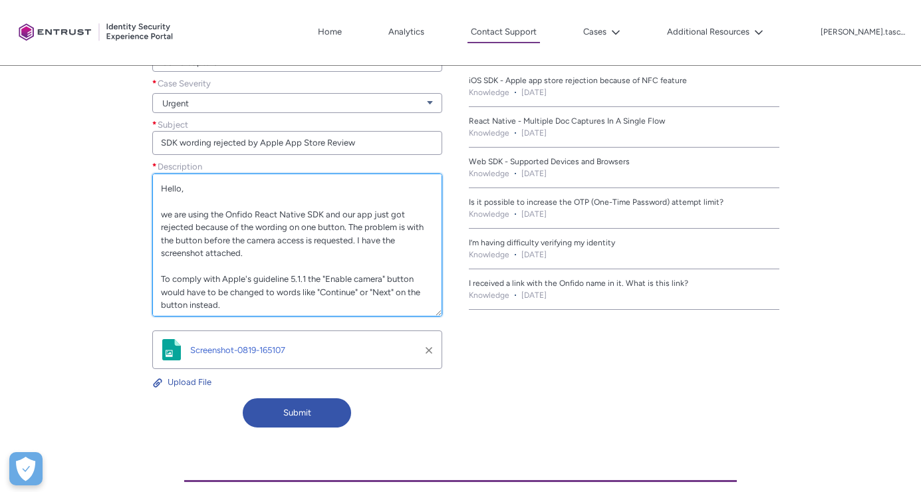
click at [298, 223] on textarea "Hello, we are using the Onfido React Native SDK and our app just got rejected b…" at bounding box center [297, 245] width 290 height 143
click at [364, 218] on textarea "Hello, we are using the Onfido React Native SDK and our app just got rejected b…" at bounding box center [297, 245] width 290 height 143
click at [317, 235] on textarea "Hello, we are using the Onfido React Native SDK and our app just got rejected b…" at bounding box center [297, 245] width 290 height 143
click at [285, 245] on textarea "Hello, we are using the Onfido React Native SDK and our app just got rejected b…" at bounding box center [297, 245] width 290 height 143
click at [271, 233] on textarea "Hello, we are using the Onfido React Native SDK and our app just got rejected b…" at bounding box center [297, 245] width 290 height 143
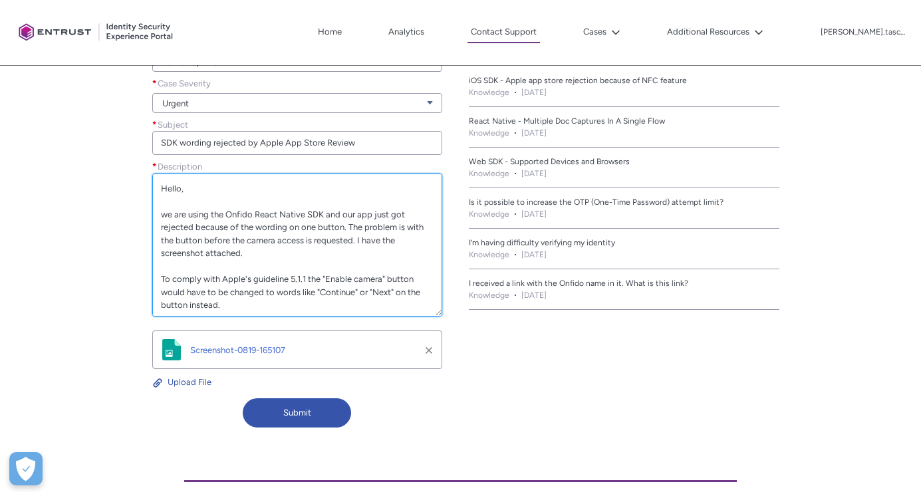
click at [259, 249] on textarea "Hello, we are using the Onfido React Native SDK and our app just got rejected b…" at bounding box center [297, 245] width 290 height 143
click at [260, 231] on textarea "Hello, we are using the Onfido React Native SDK and our app just got rejected b…" at bounding box center [297, 245] width 290 height 143
click at [193, 227] on textarea "Hello, we are using the Onfido React Native SDK and our app just got rejected b…" at bounding box center [297, 245] width 290 height 143
click at [356, 214] on textarea "Hello, we are using the Onfido React Native SDK and our app just got rejected b…" at bounding box center [297, 245] width 290 height 143
click at [293, 246] on textarea "Hello, we are using the Onfido React Native SDK and our iOS app just got reject…" at bounding box center [297, 245] width 290 height 143
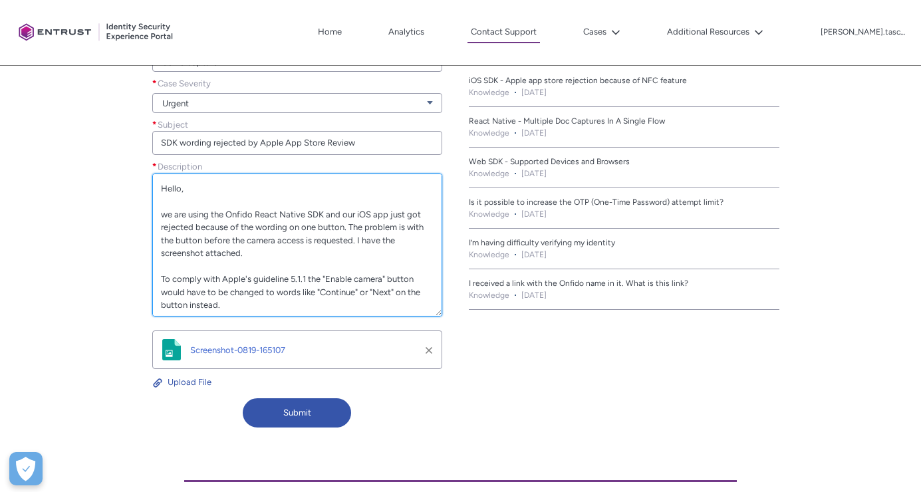
click at [281, 263] on textarea "Hello, we are using the Onfido React Native SDK and our iOS app just got reject…" at bounding box center [297, 245] width 290 height 143
click at [280, 255] on textarea "Hello, we are using the Onfido React Native SDK and our iOS app just got reject…" at bounding box center [297, 245] width 290 height 143
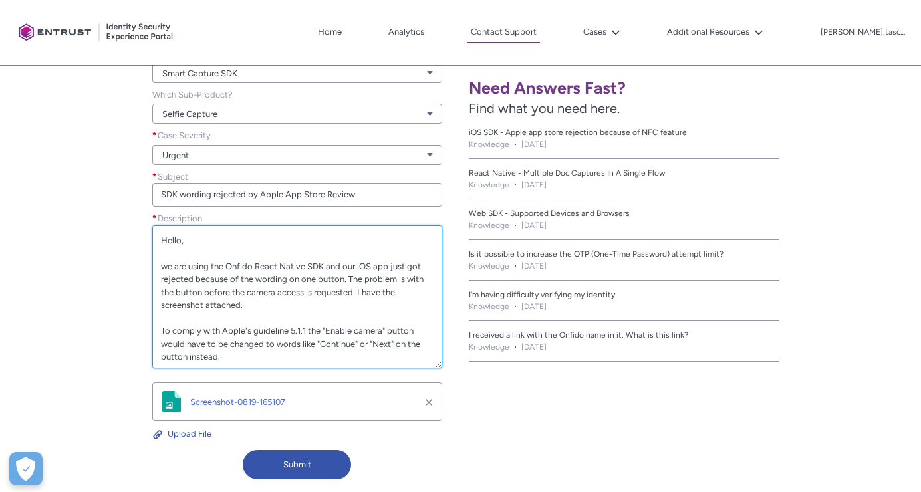
scroll to position [411, 0]
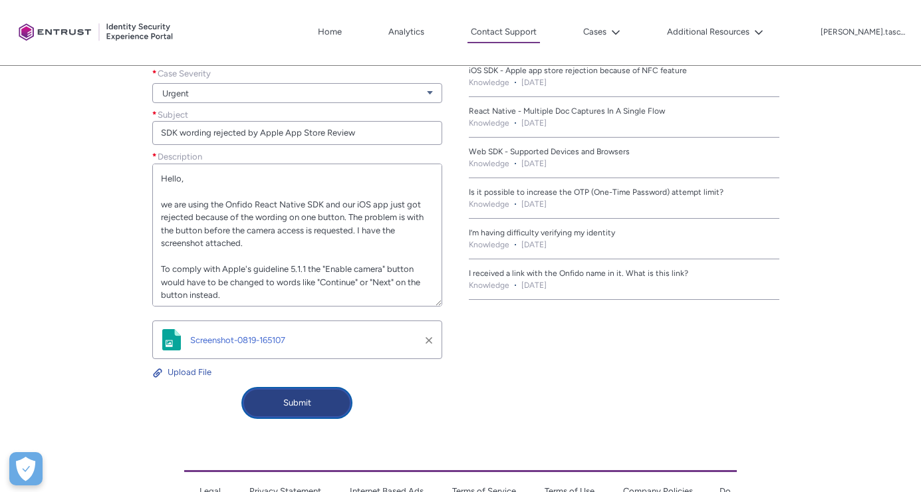
type textarea "Hello, we are using the Onfido React Native SDK and our iOS app just got reject…"
click at [328, 408] on button "Submit" at bounding box center [297, 402] width 109 height 29
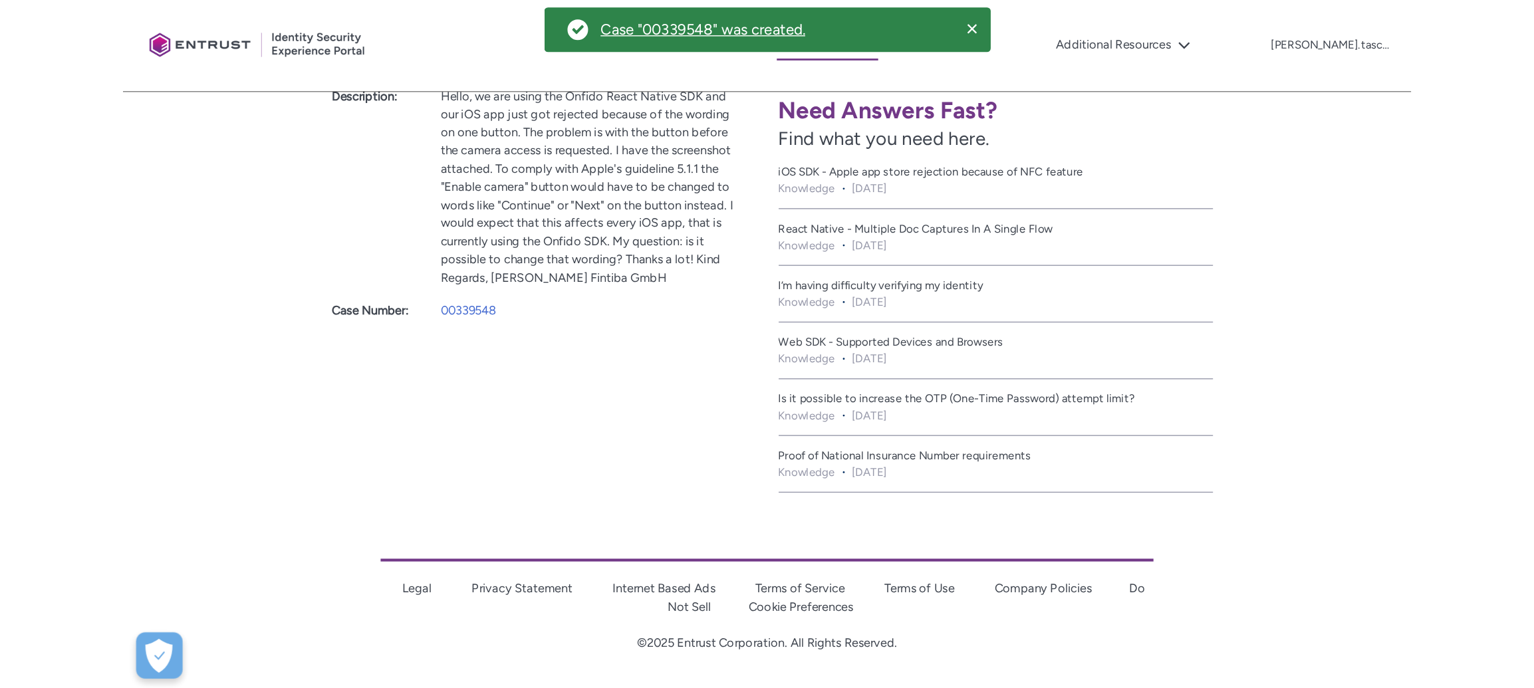
scroll to position [0, 0]
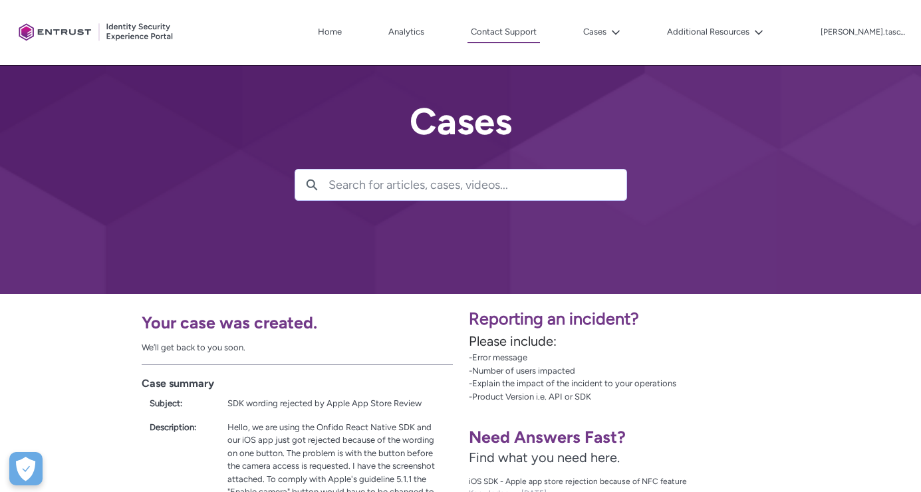
click at [795, 378] on p "-Error message -Number of users impacted -Explain the impact of the incident to…" at bounding box center [691, 377] width 445 height 52
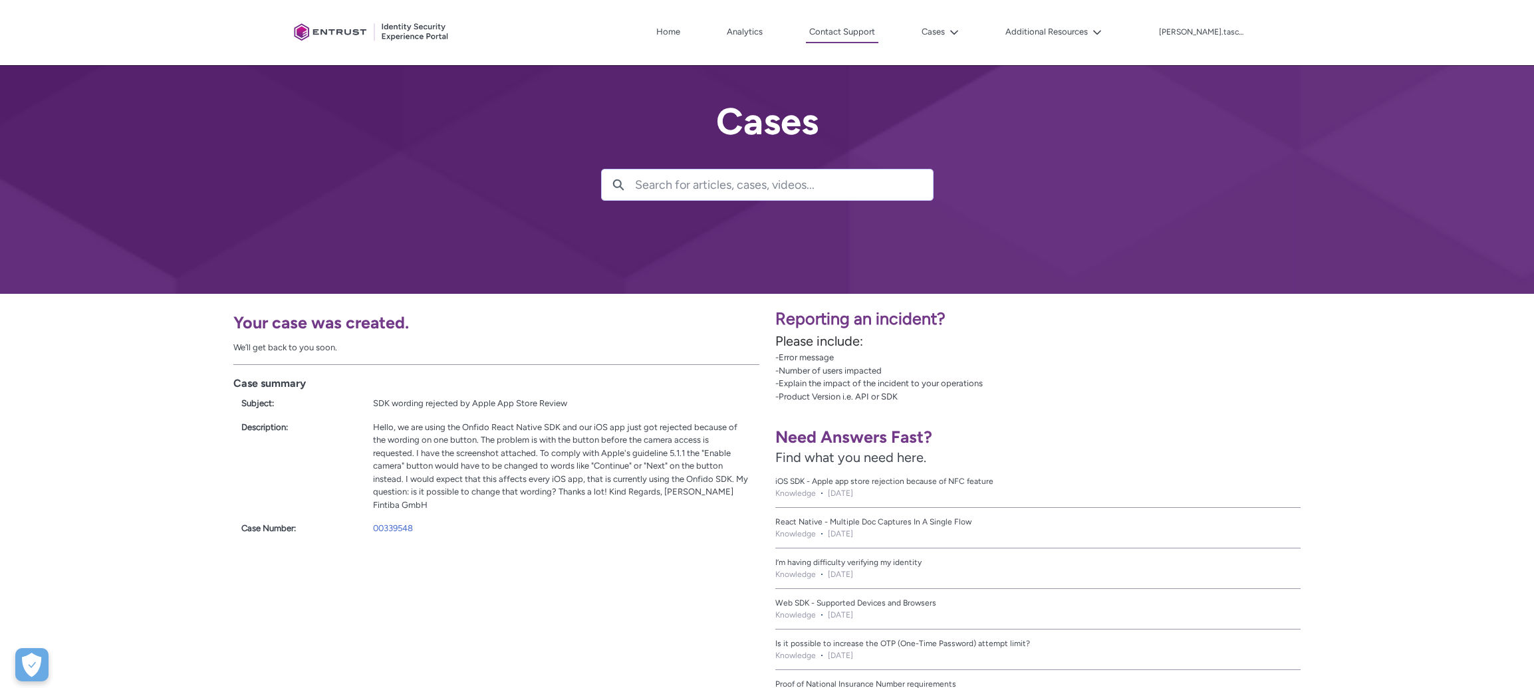
click at [99, 491] on div "Your case was created. We’ll get back to you soon. Case summary Subject: SDK wo…" at bounding box center [383, 507] width 767 height 426
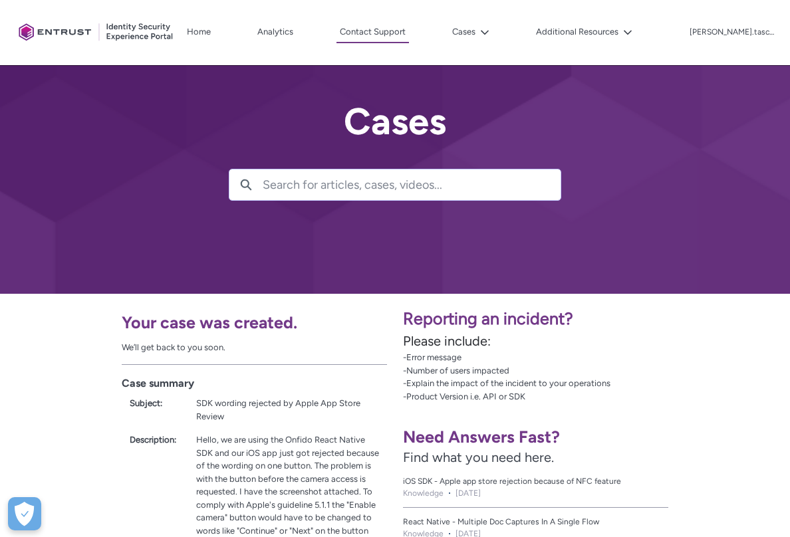
drag, startPoint x: 315, startPoint y: 0, endPoint x: 10, endPoint y: 30, distance: 306.0
click at [0, 0] on div "Client Portal Home Analytics Contact Support Cases Additional Resources More [P…" at bounding box center [395, 32] width 790 height 65
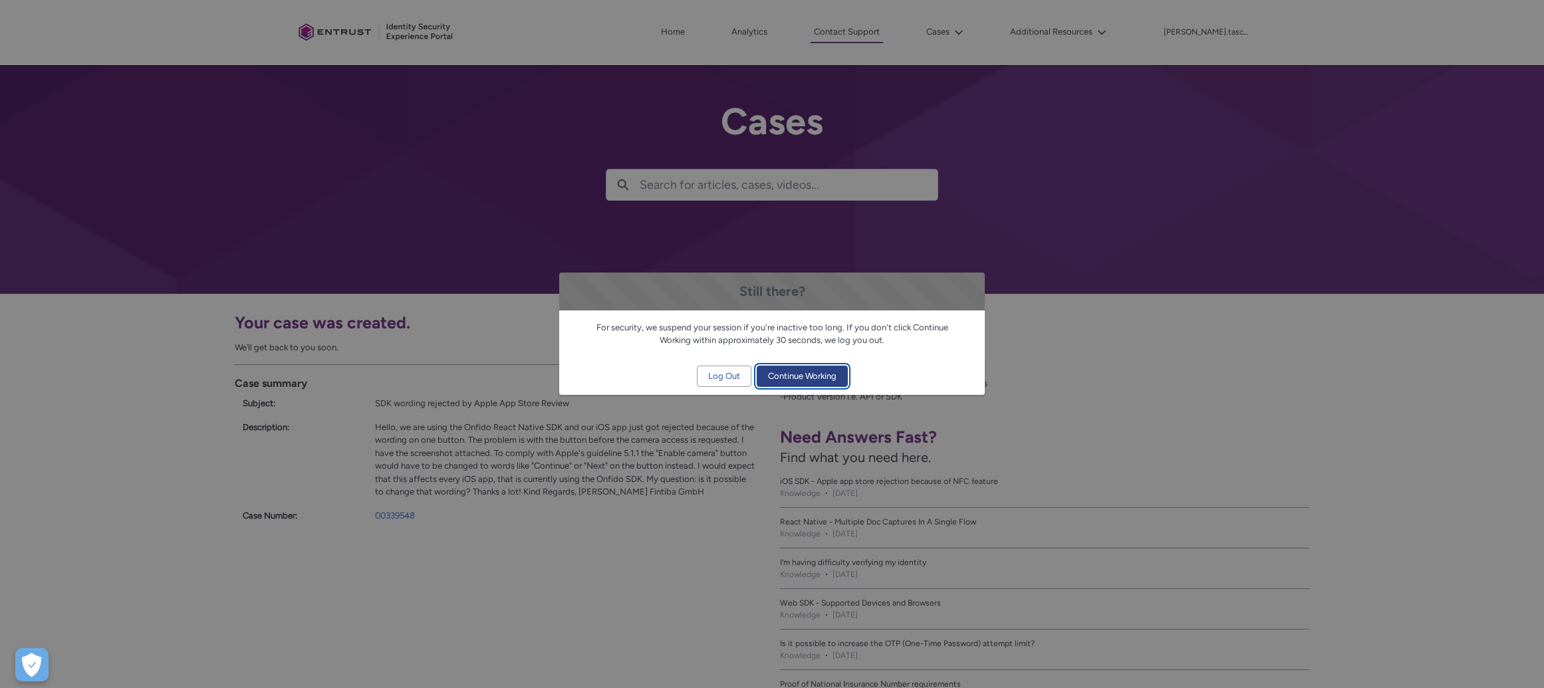
click at [787, 379] on span "Continue Working" at bounding box center [802, 376] width 68 height 20
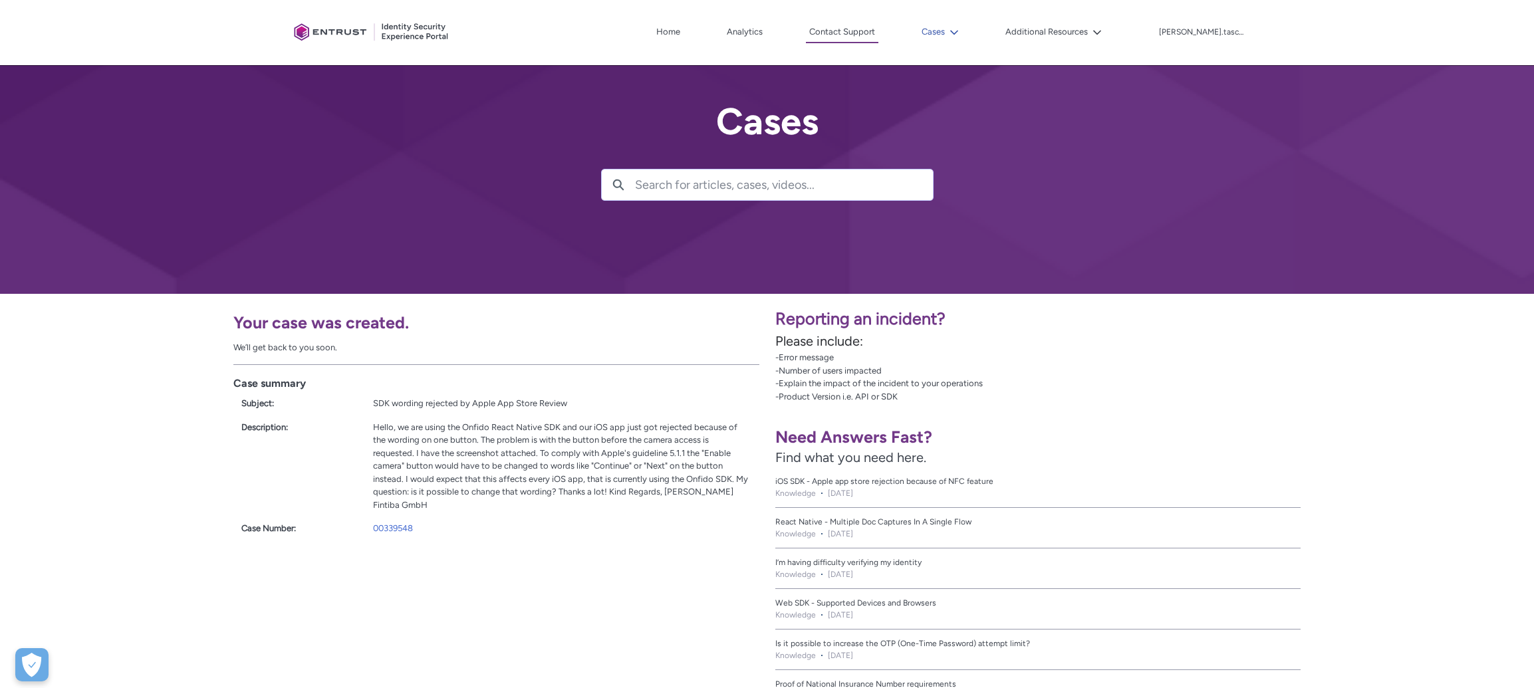
click at [920, 38] on button "Cases" at bounding box center [940, 32] width 44 height 20
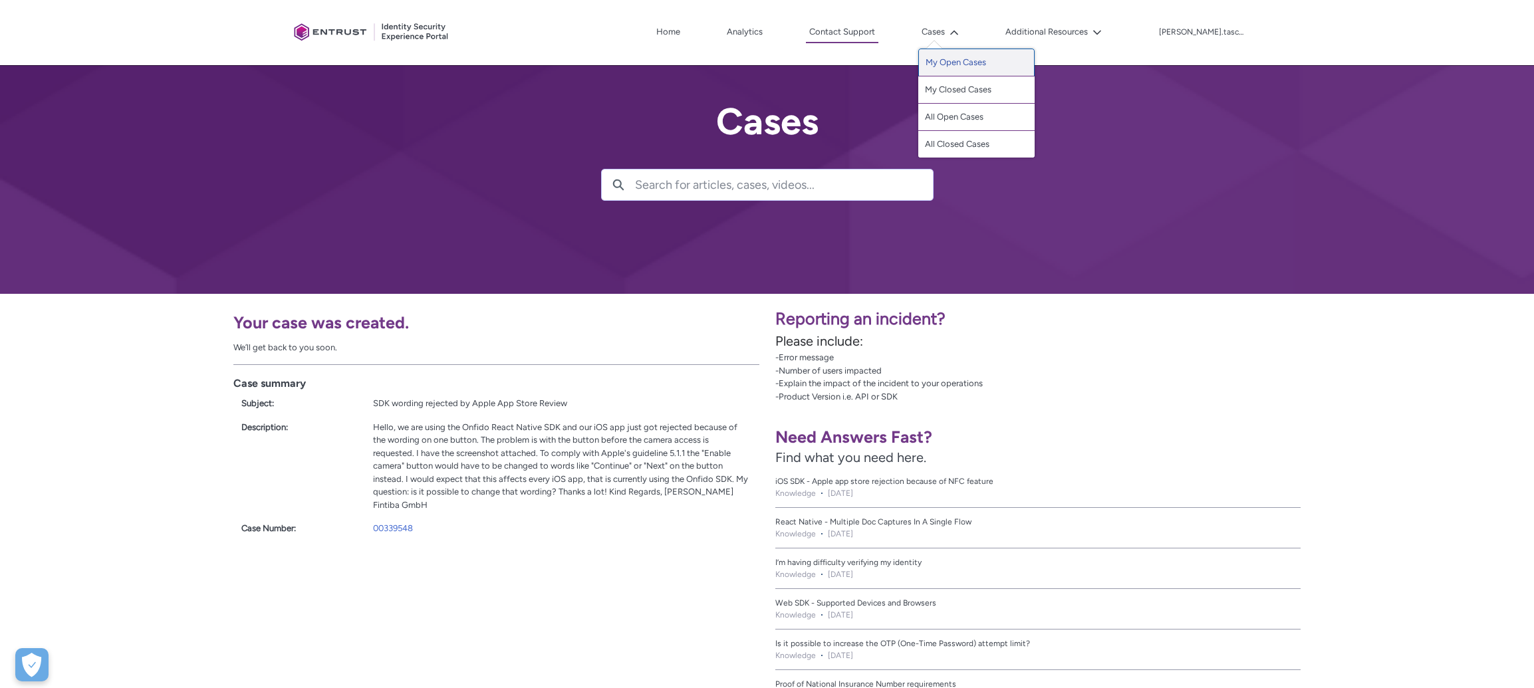
click at [920, 64] on link "My Open Cases" at bounding box center [976, 63] width 116 height 28
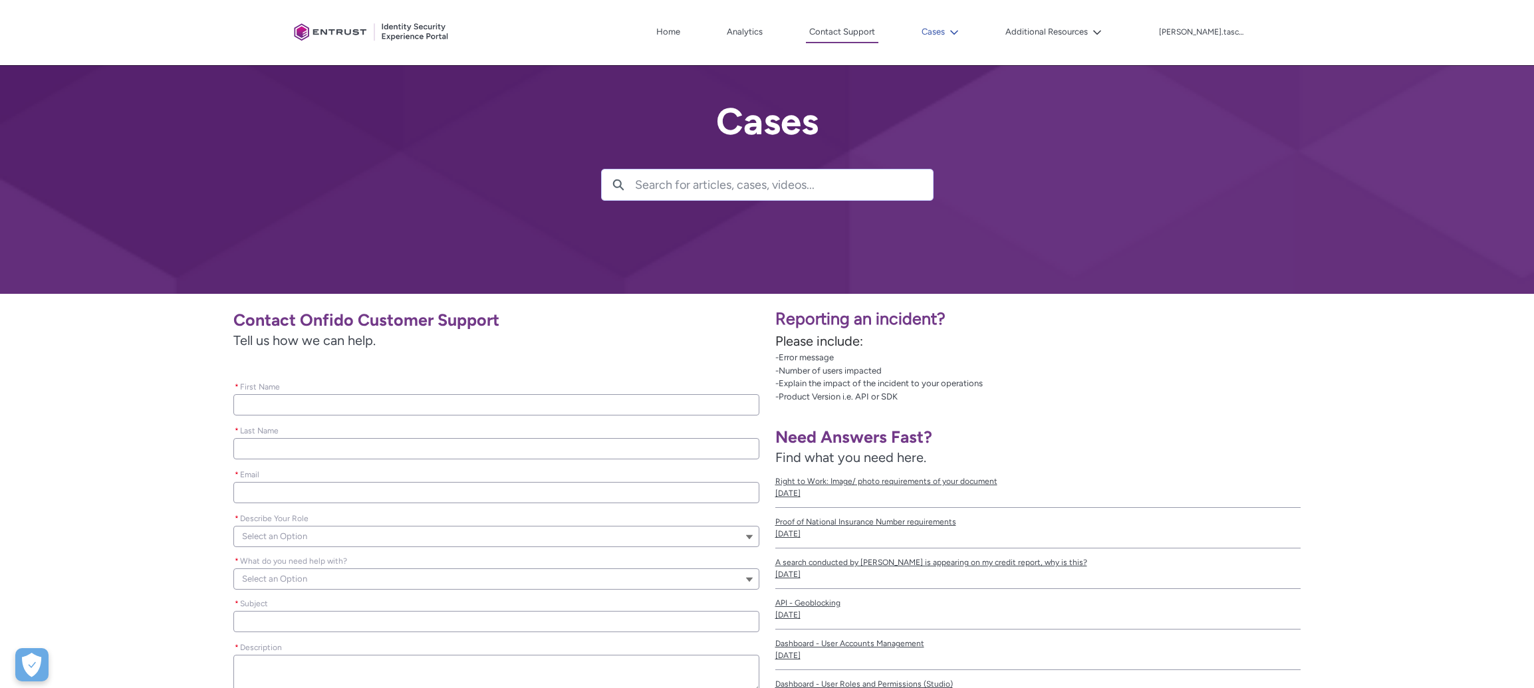
click at [920, 33] on button "Cases" at bounding box center [940, 32] width 44 height 20
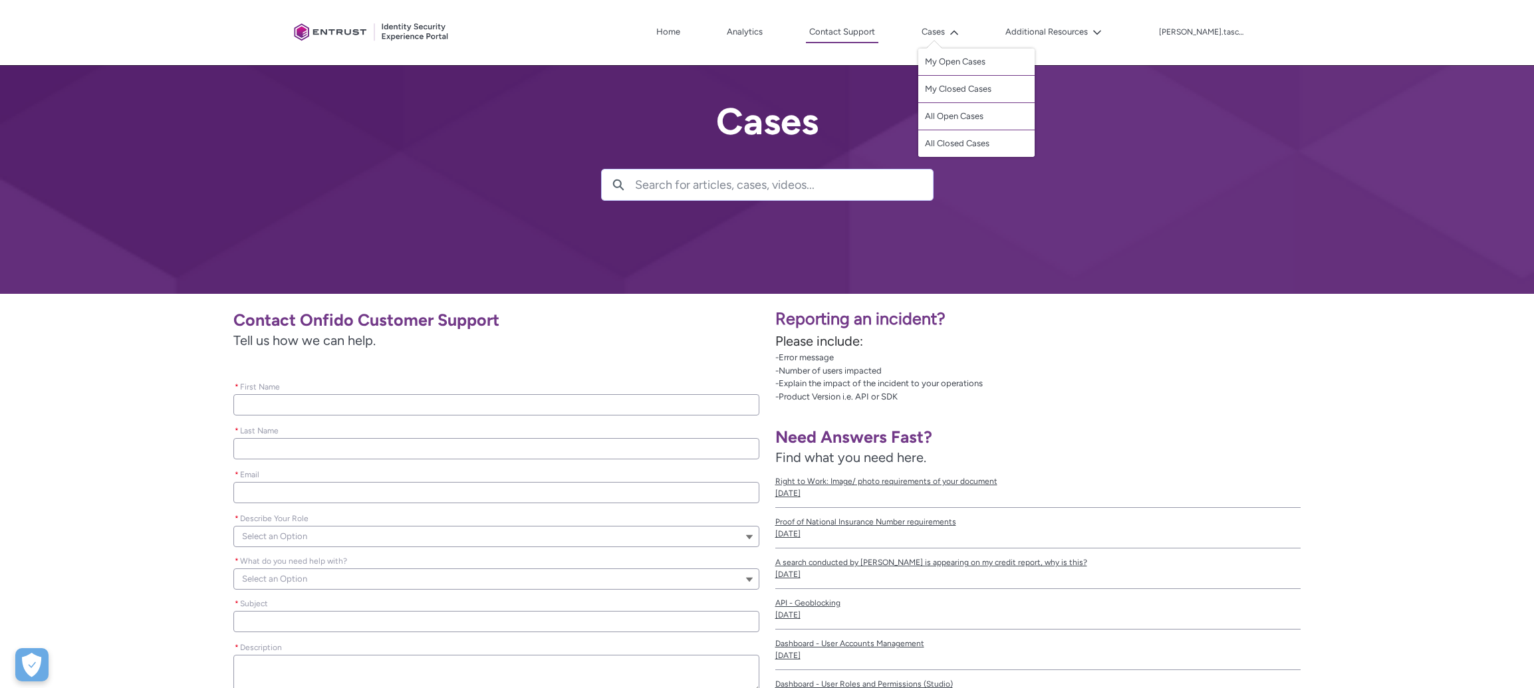
click at [139, 377] on div "Contact Onfido Customer Support Tell us how we can help. Please leave this fiel…" at bounding box center [383, 519] width 751 height 434
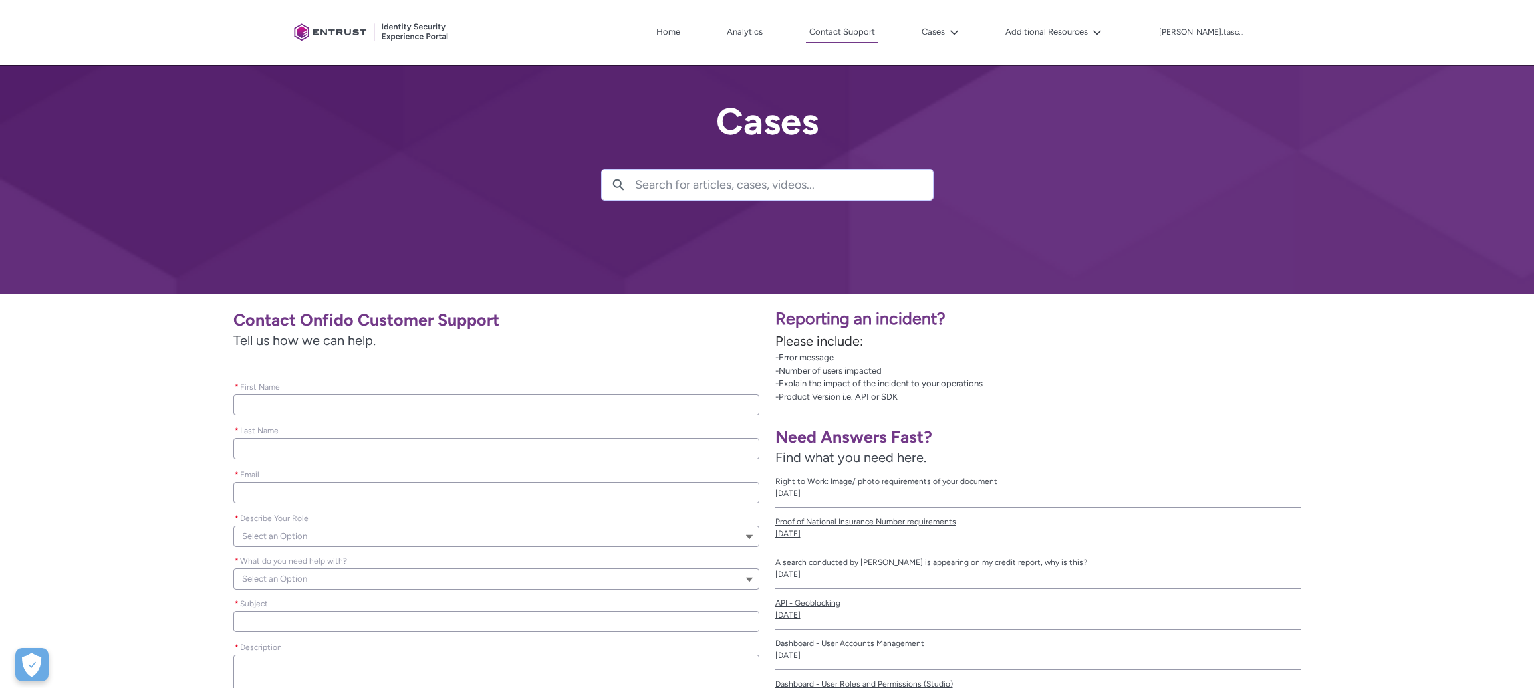
click at [616, 347] on span "Tell us how we can help." at bounding box center [496, 340] width 526 height 20
click at [920, 36] on button "Cases" at bounding box center [940, 32] width 44 height 20
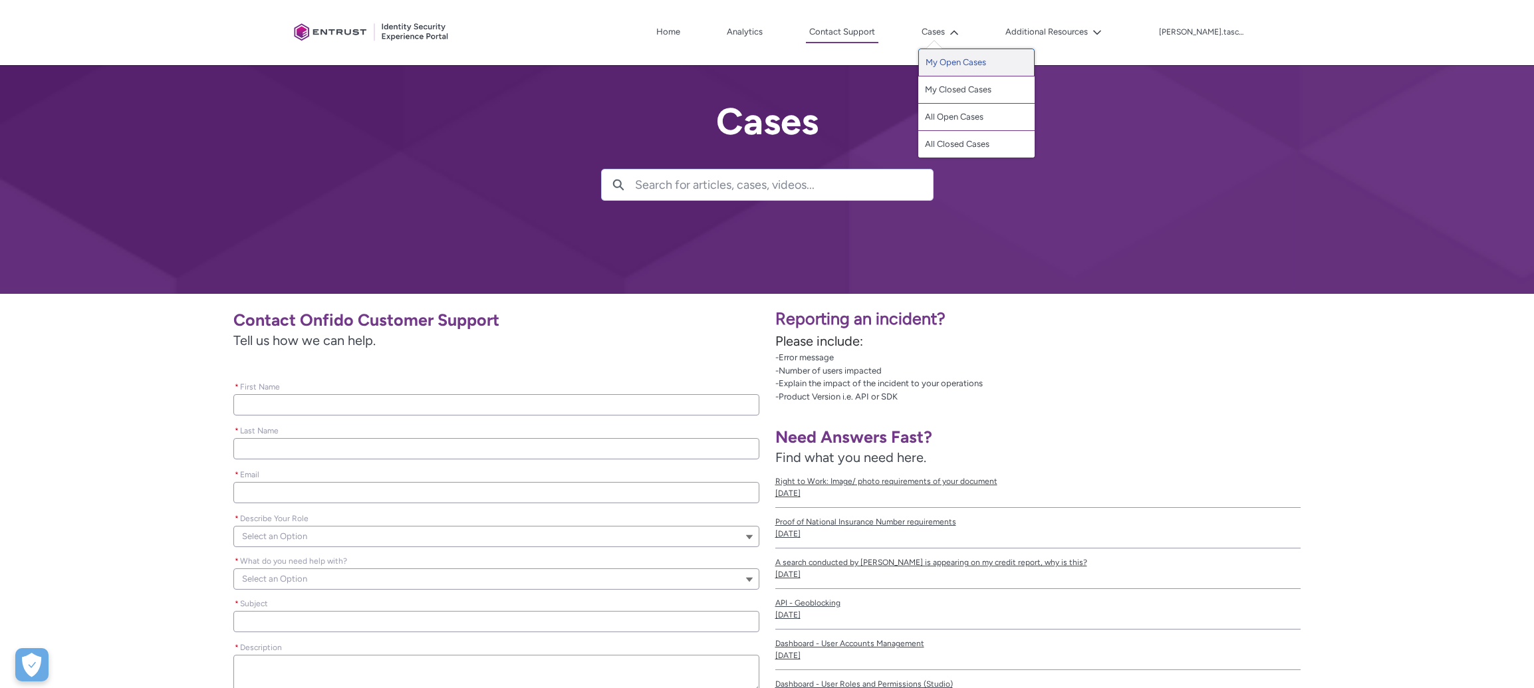
click at [920, 60] on link "My Open Cases" at bounding box center [976, 63] width 116 height 28
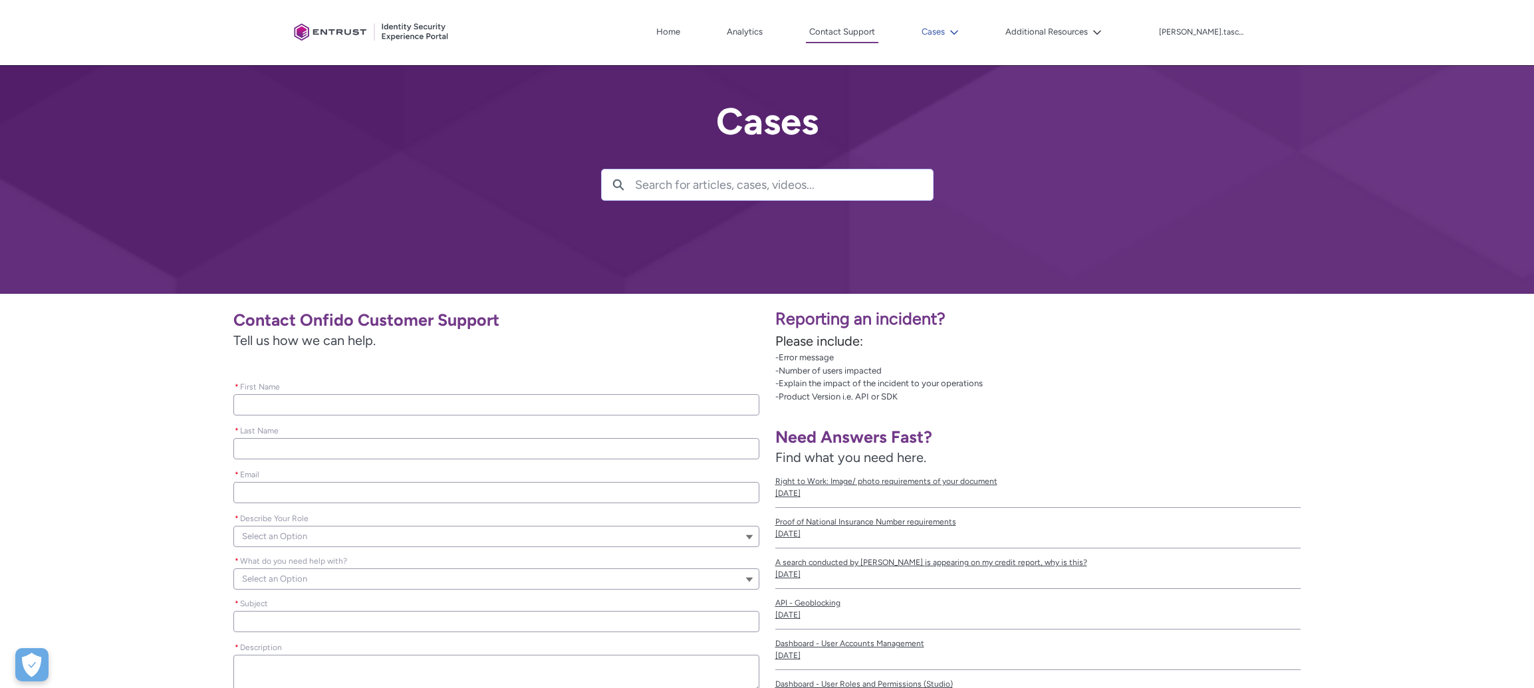
click at [920, 33] on button "Cases" at bounding box center [940, 32] width 44 height 20
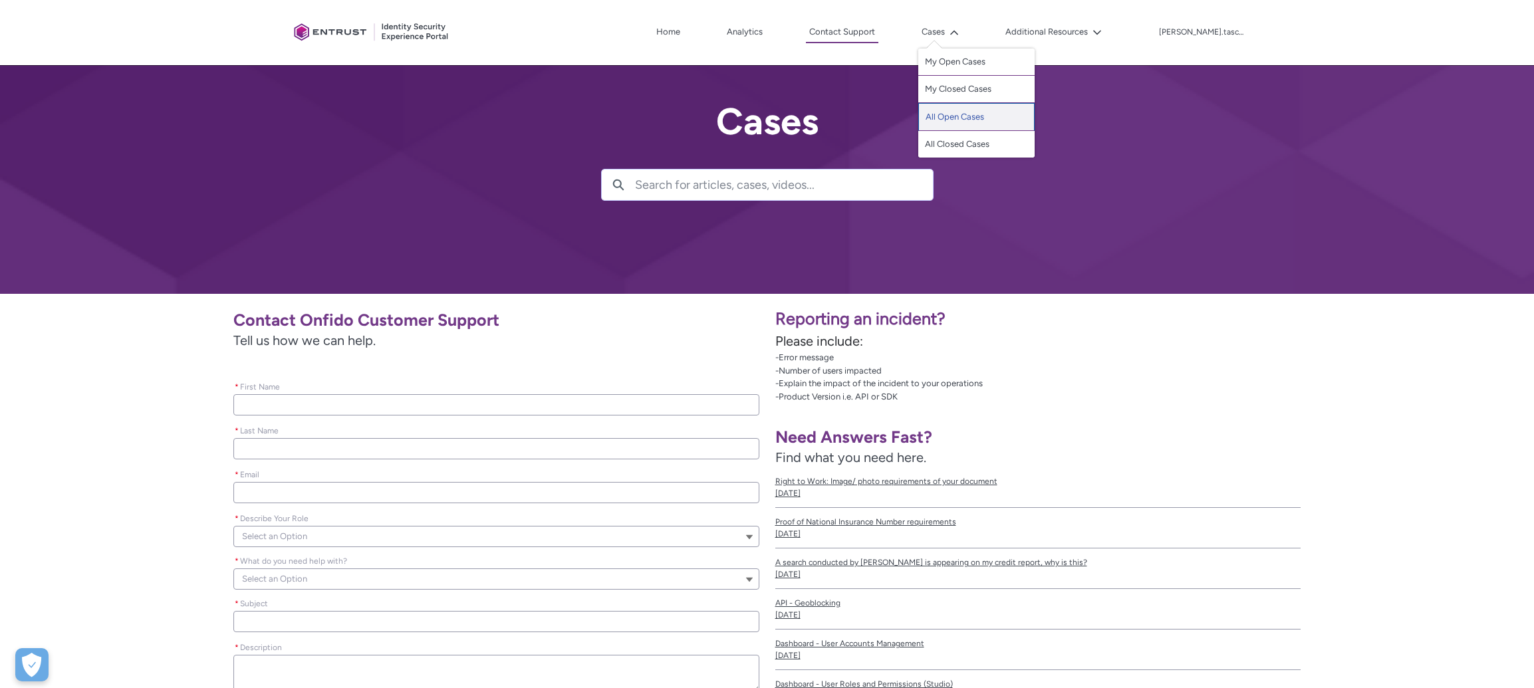
click at [920, 118] on link "All Open Cases" at bounding box center [976, 117] width 116 height 28
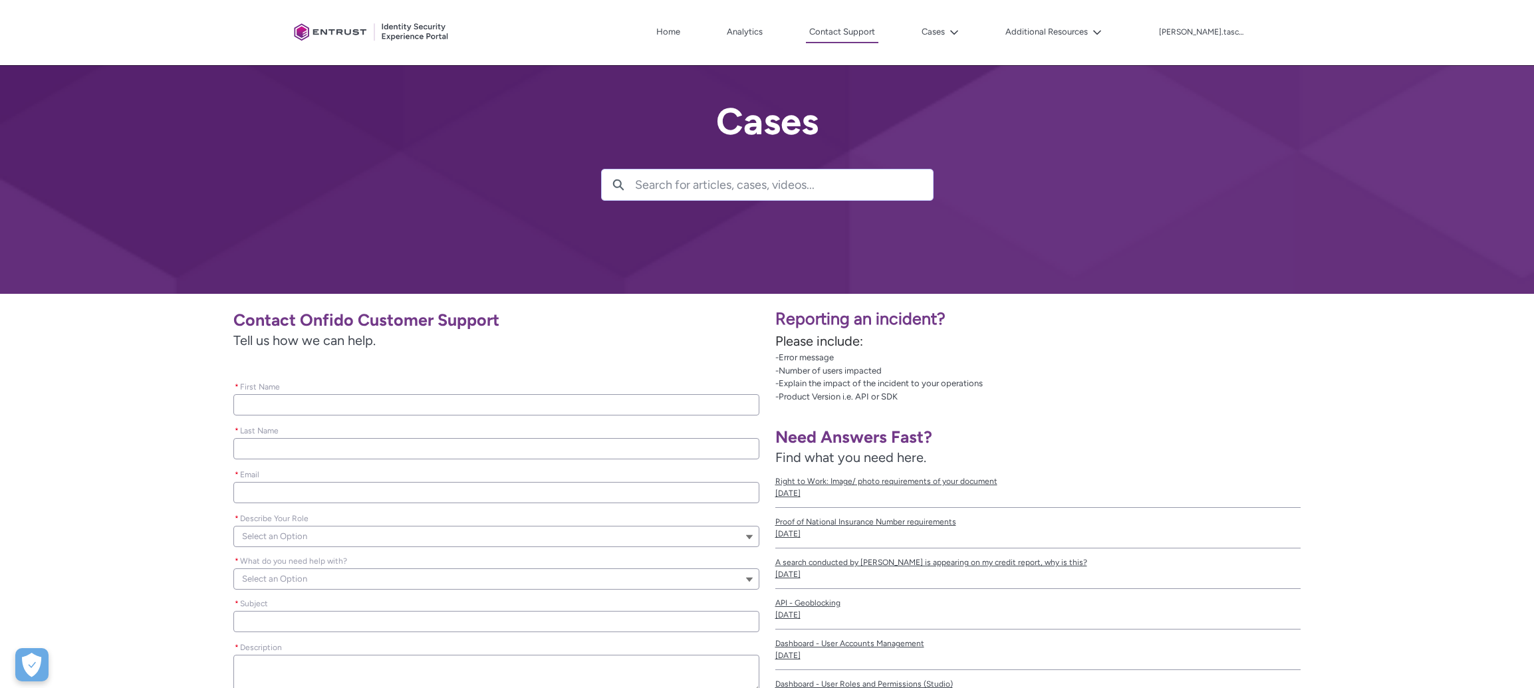
click at [178, 324] on div "Contact Onfido Customer Support Tell us how we can help. Please leave this fiel…" at bounding box center [383, 519] width 751 height 434
